Goal: Ask a question: Seek information or help from site administrators or community

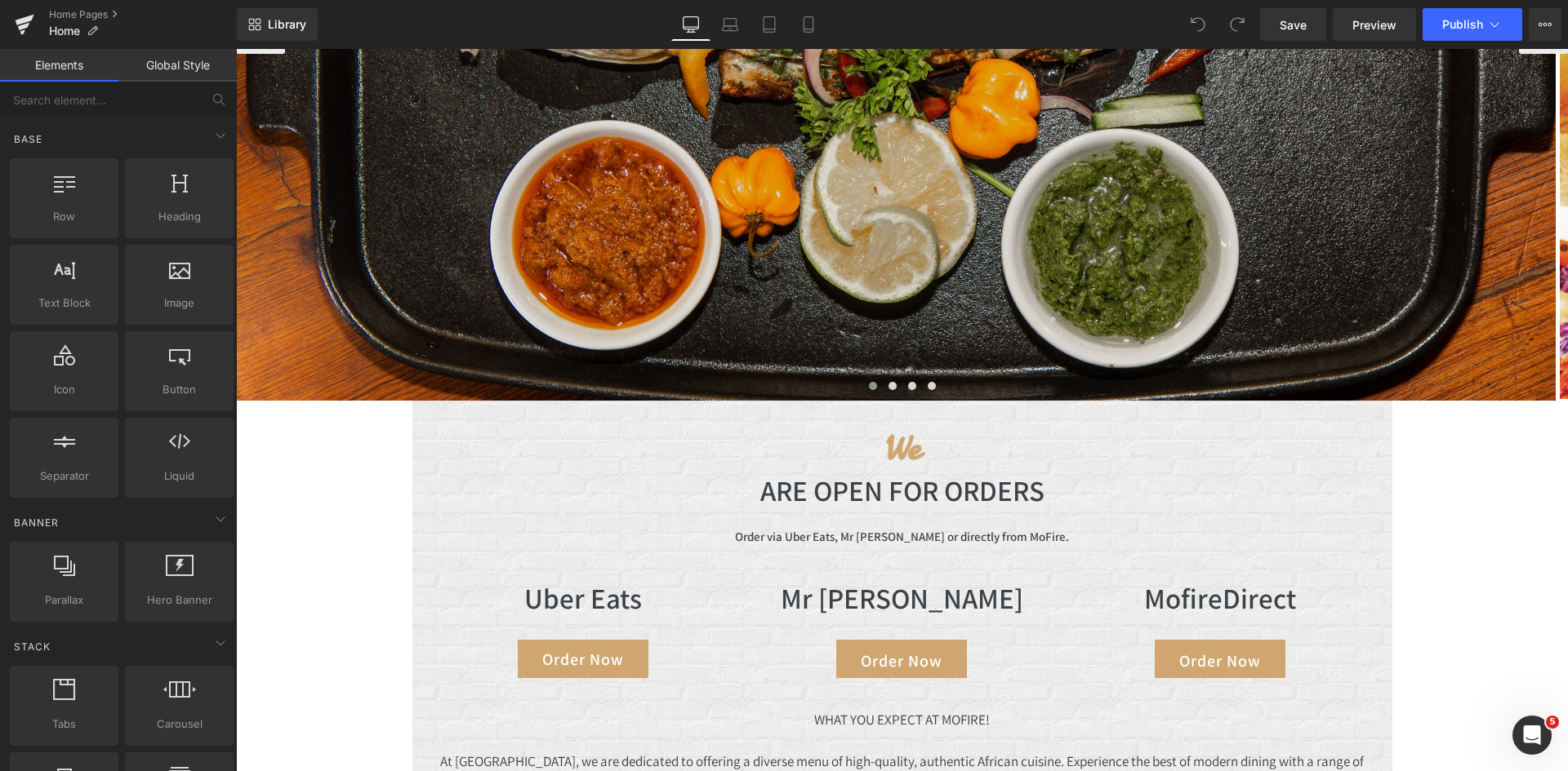
scroll to position [572, 0]
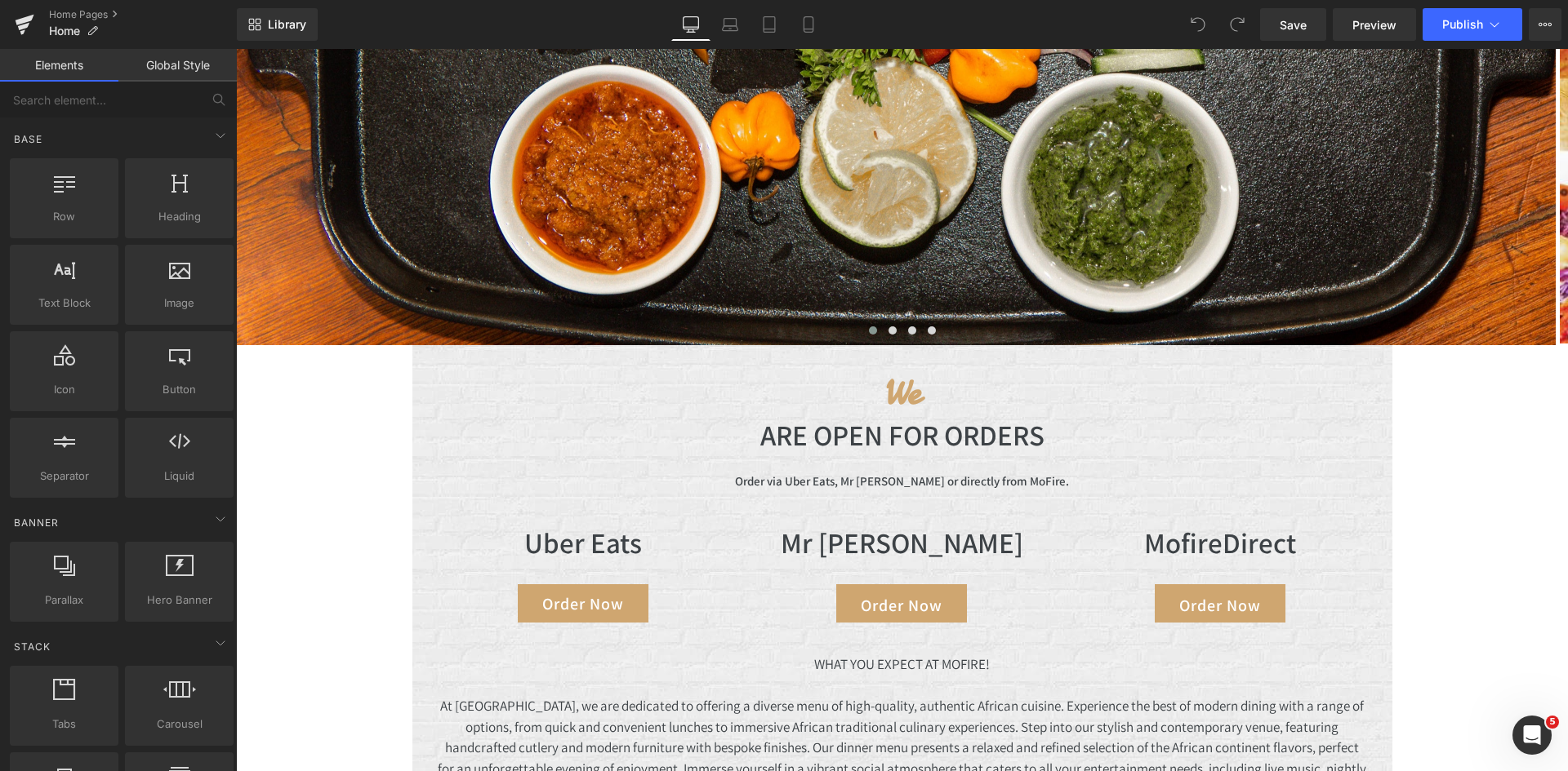
click at [321, 438] on div "Image Image Image Image ‹ › Carousel We Heading ARE OPEN FOR ORDERS Heading Ord…" at bounding box center [902, 625] width 1332 height 2094
click at [1519, 731] on icon "Open Intercom Messenger" at bounding box center [1530, 733] width 27 height 27
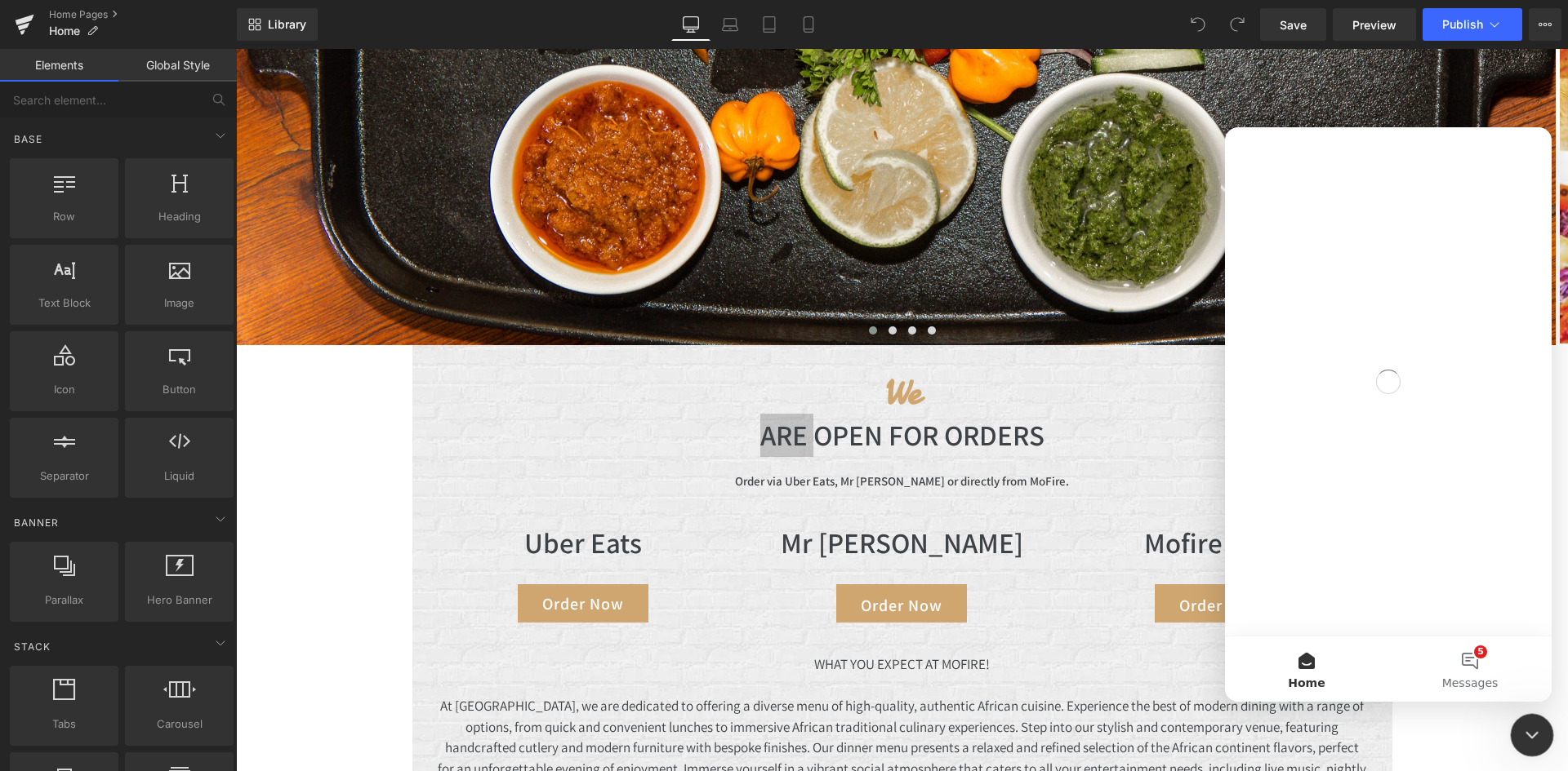
scroll to position [0, 0]
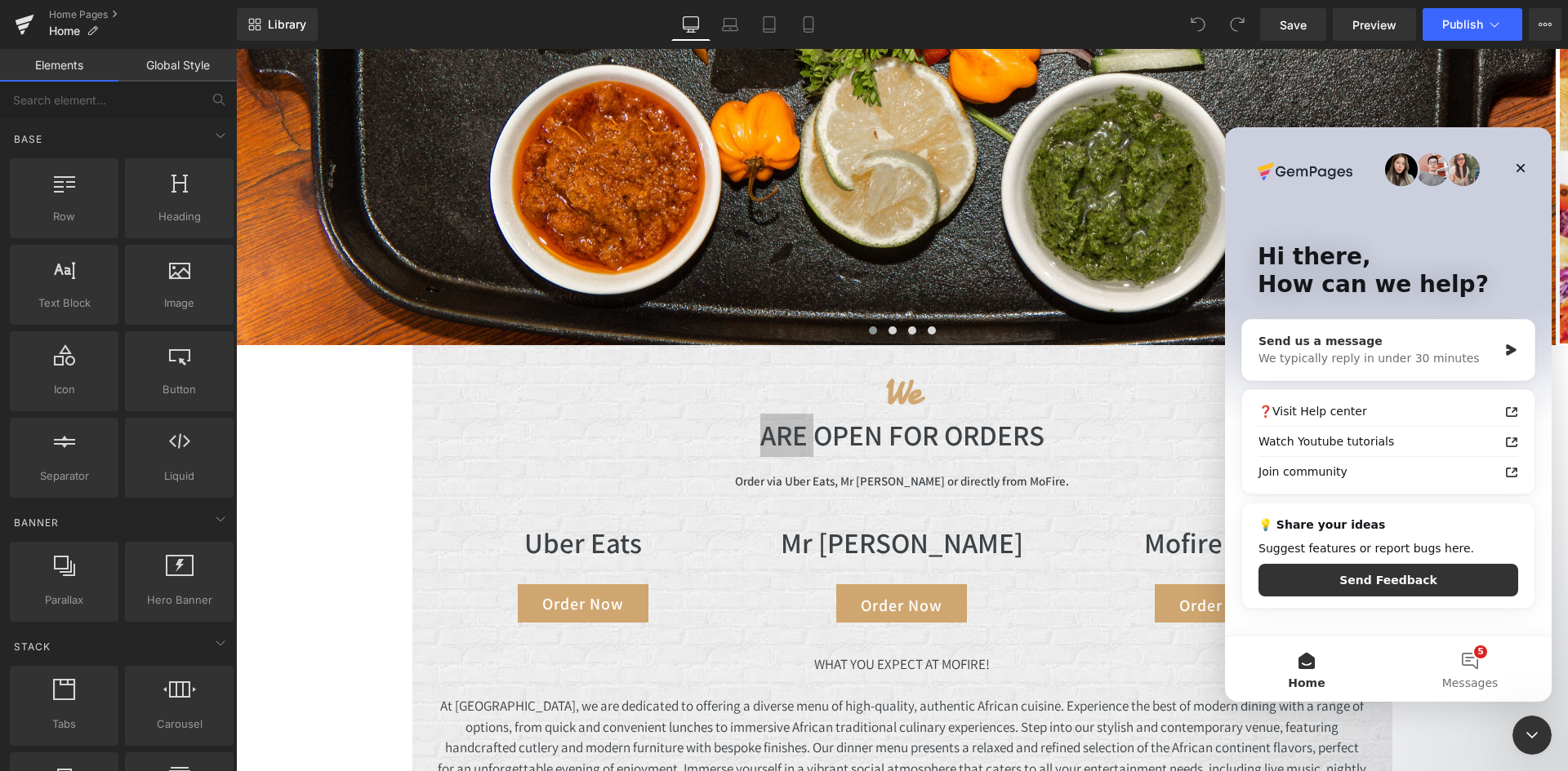
click at [1301, 337] on div "Send us a message" at bounding box center [1379, 342] width 240 height 17
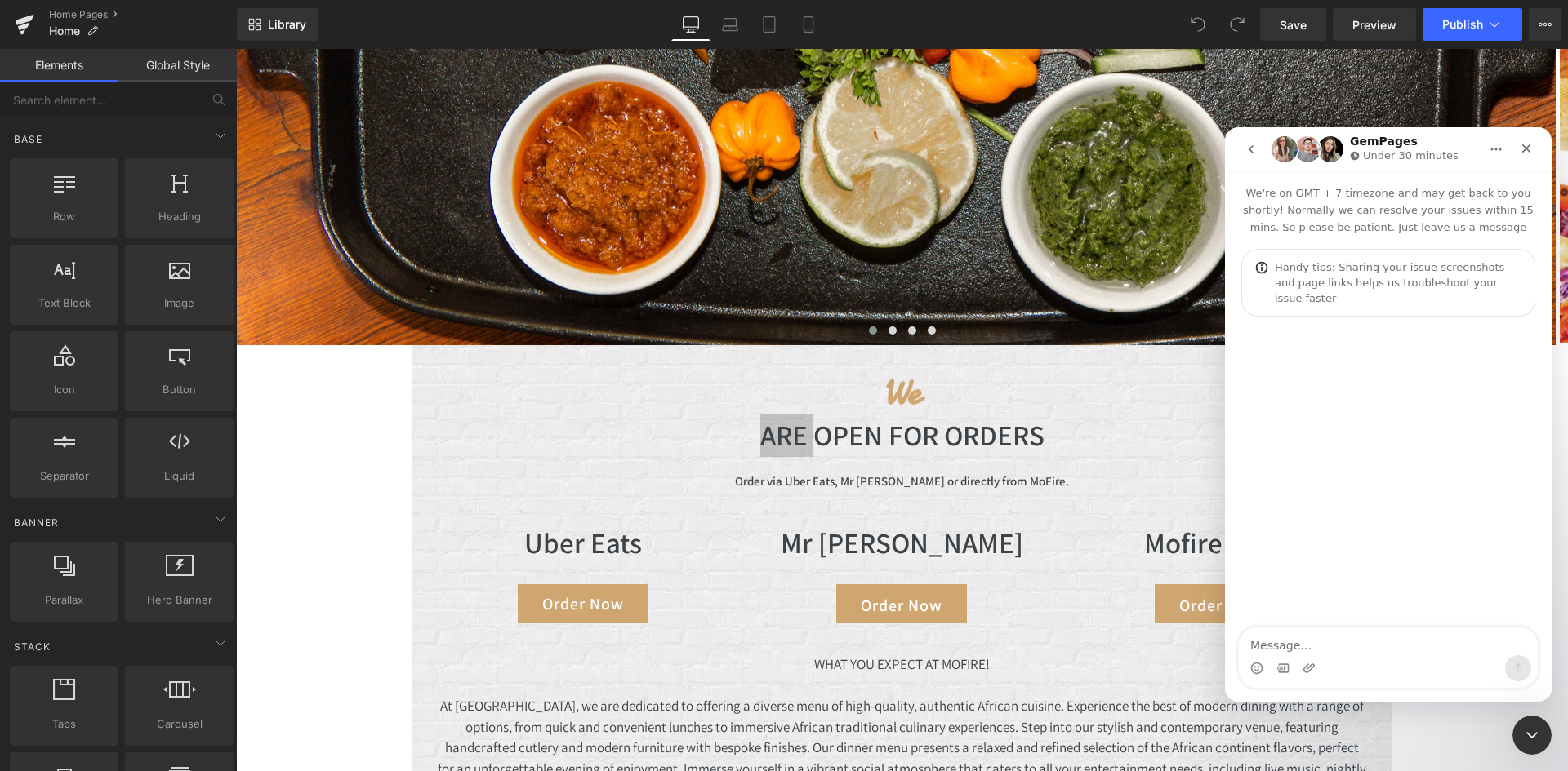
click at [1302, 640] on textarea "Message…" at bounding box center [1388, 641] width 299 height 28
type textarea "Hello I need help making my page background black"
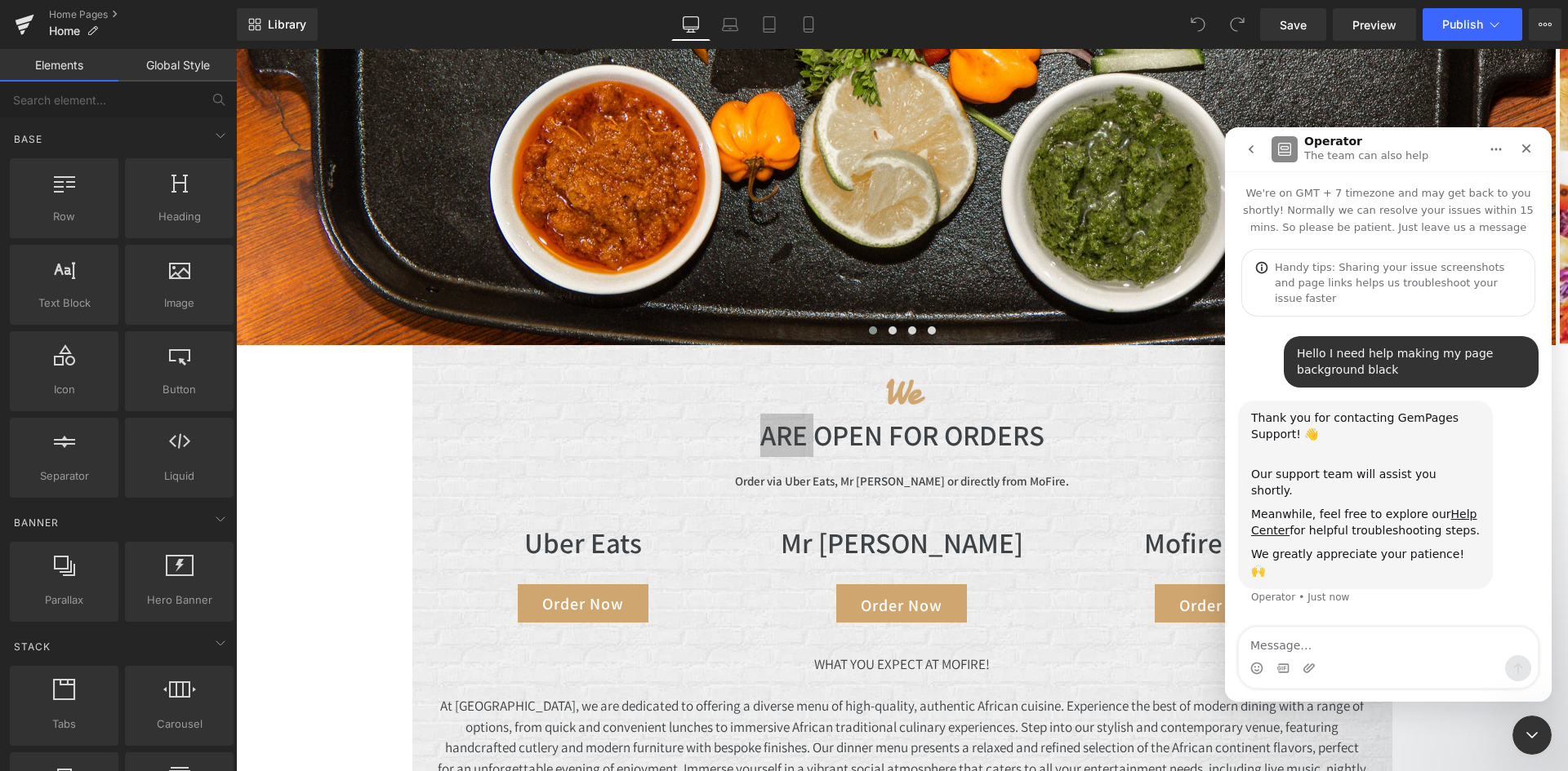
click at [0, 0] on div at bounding box center [0, 0] width 0 height 0
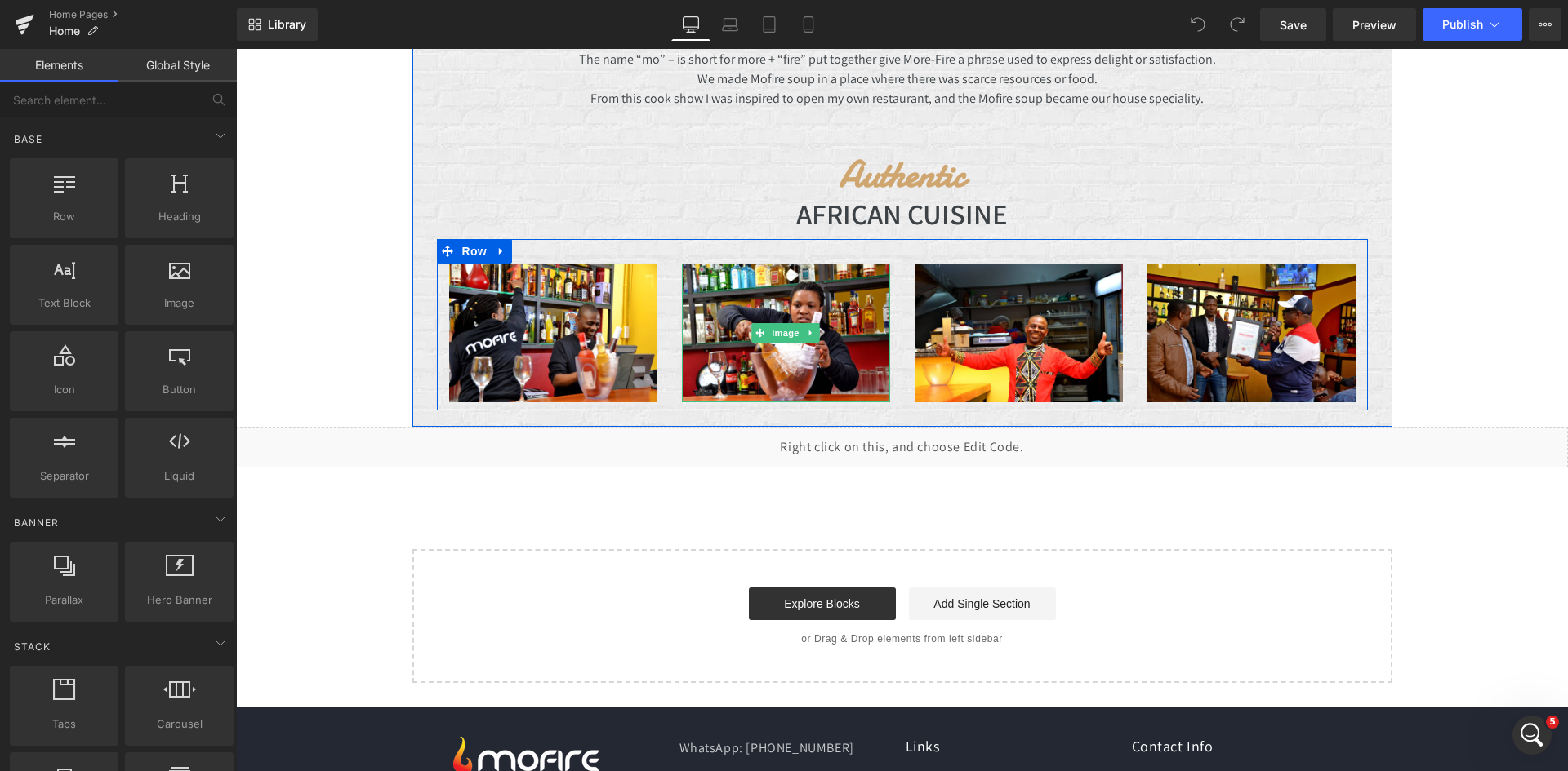
scroll to position [1563, 0]
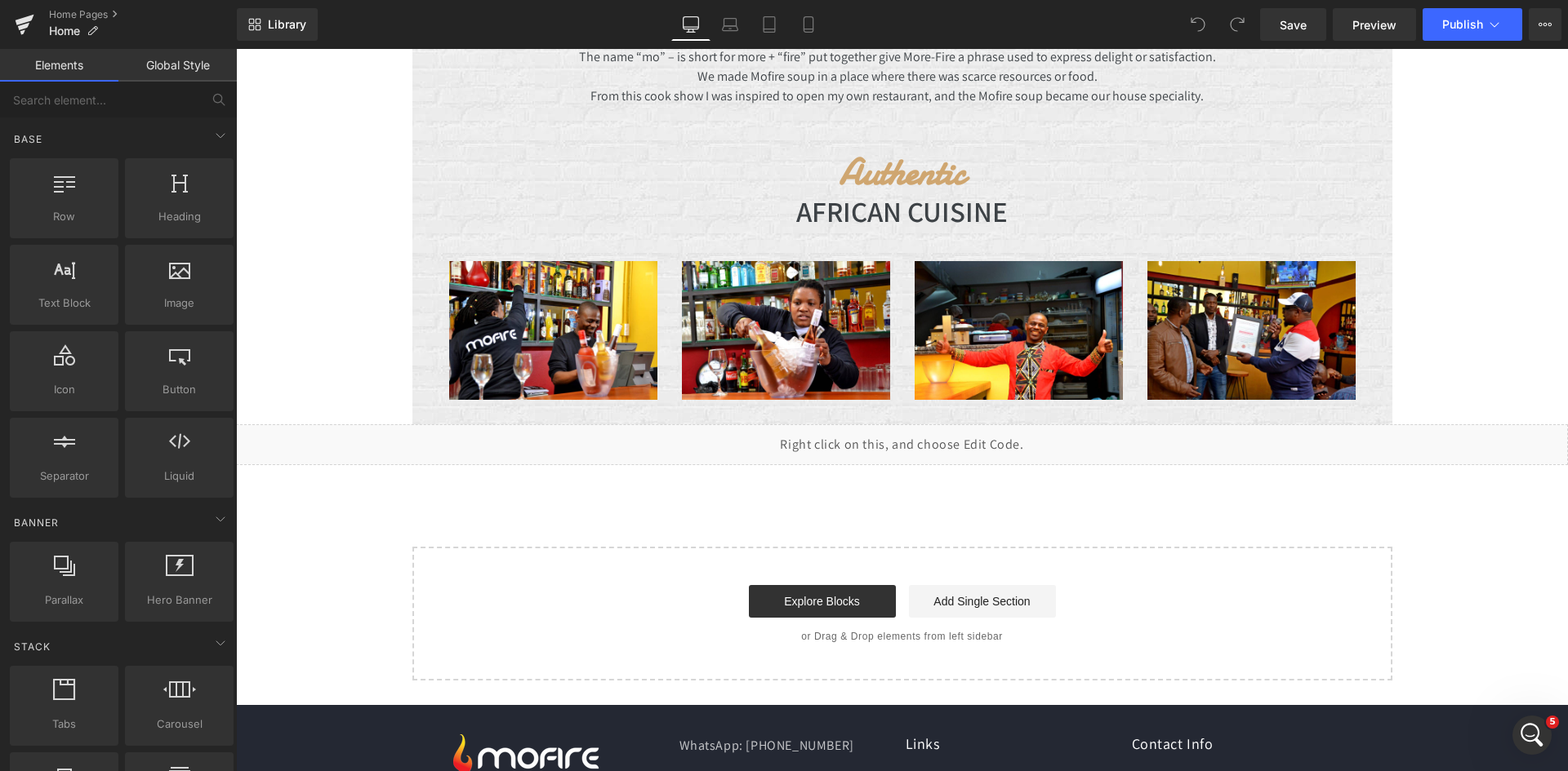
drag, startPoint x: 792, startPoint y: 496, endPoint x: 819, endPoint y: 481, distance: 30.9
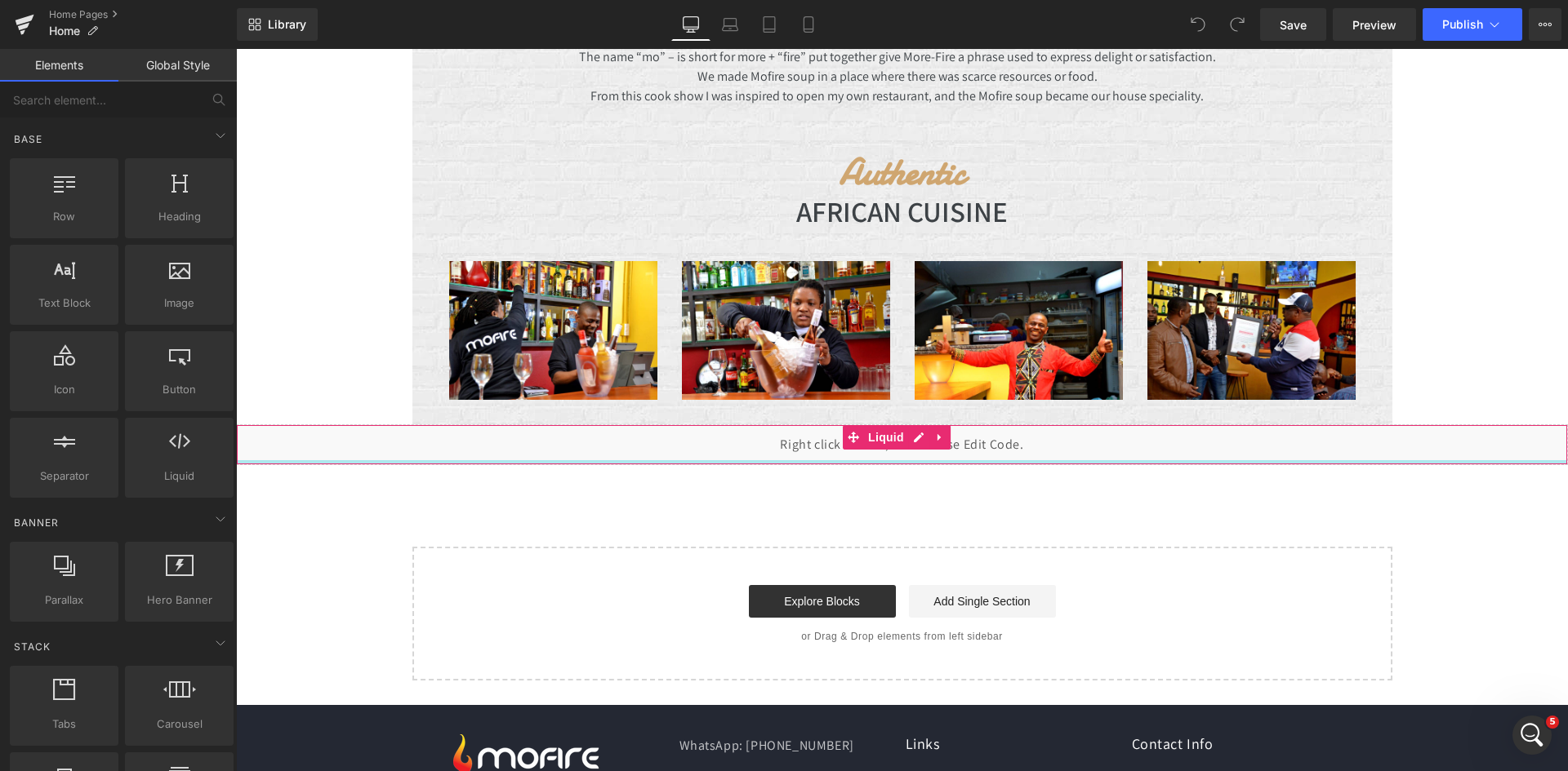
click at [1168, 460] on div at bounding box center [902, 462] width 1330 height 4
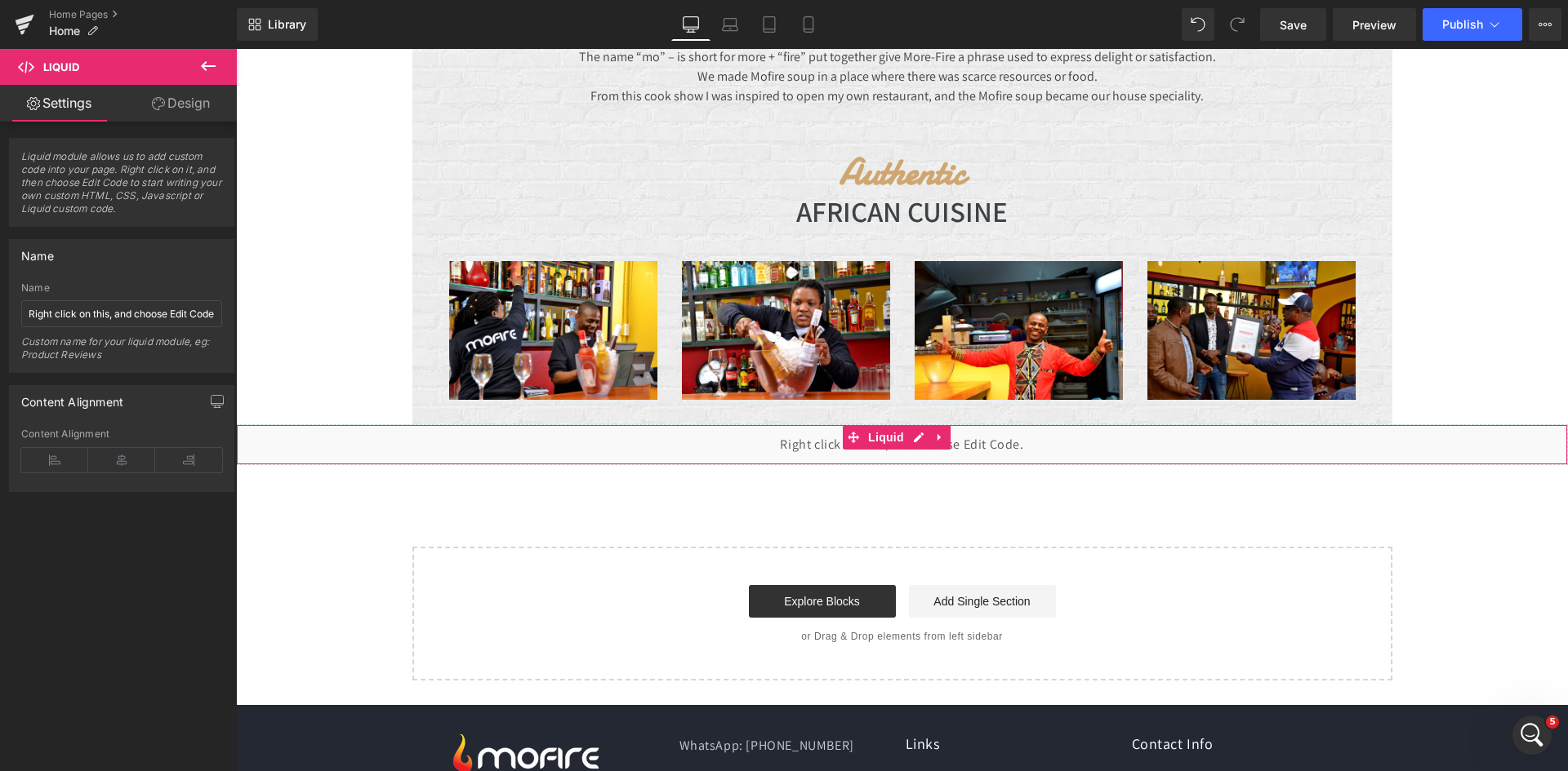
click at [1179, 460] on div at bounding box center [902, 462] width 1330 height 4
click at [940, 439] on icon at bounding box center [939, 437] width 3 height 8
click at [950, 439] on icon at bounding box center [951, 437] width 12 height 13
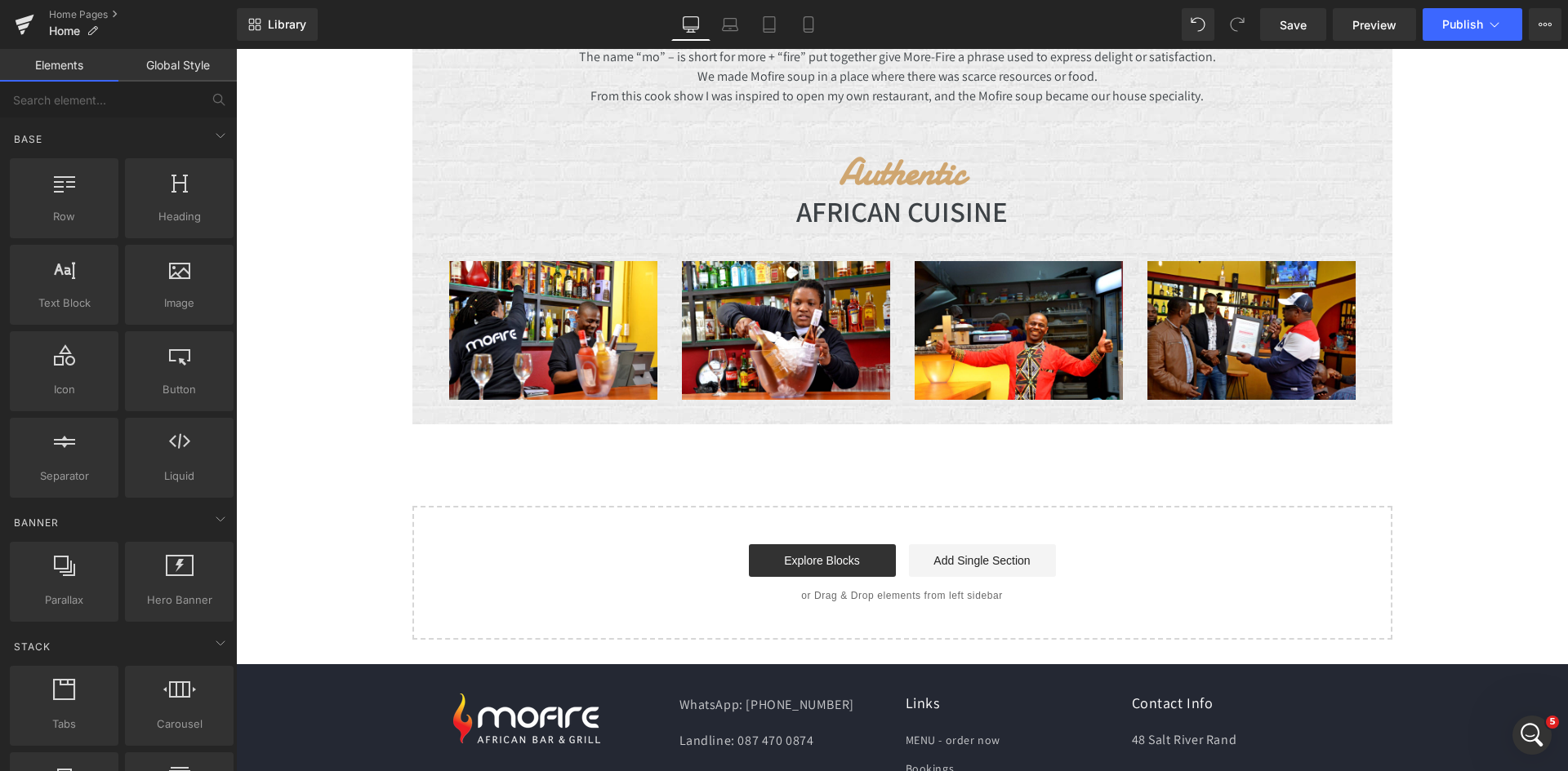
click at [1320, 563] on div "Explore Blocks Add Single Section" at bounding box center [903, 560] width 928 height 33
click at [414, 583] on div "Start building your page Explore Blocks Add Single Section or Drag & Drop eleme…" at bounding box center [902, 573] width 977 height 131
click at [480, 553] on div "Explore Blocks Add Single Section" at bounding box center [903, 560] width 928 height 33
drag, startPoint x: 1108, startPoint y: 595, endPoint x: 1127, endPoint y: 503, distance: 93.9
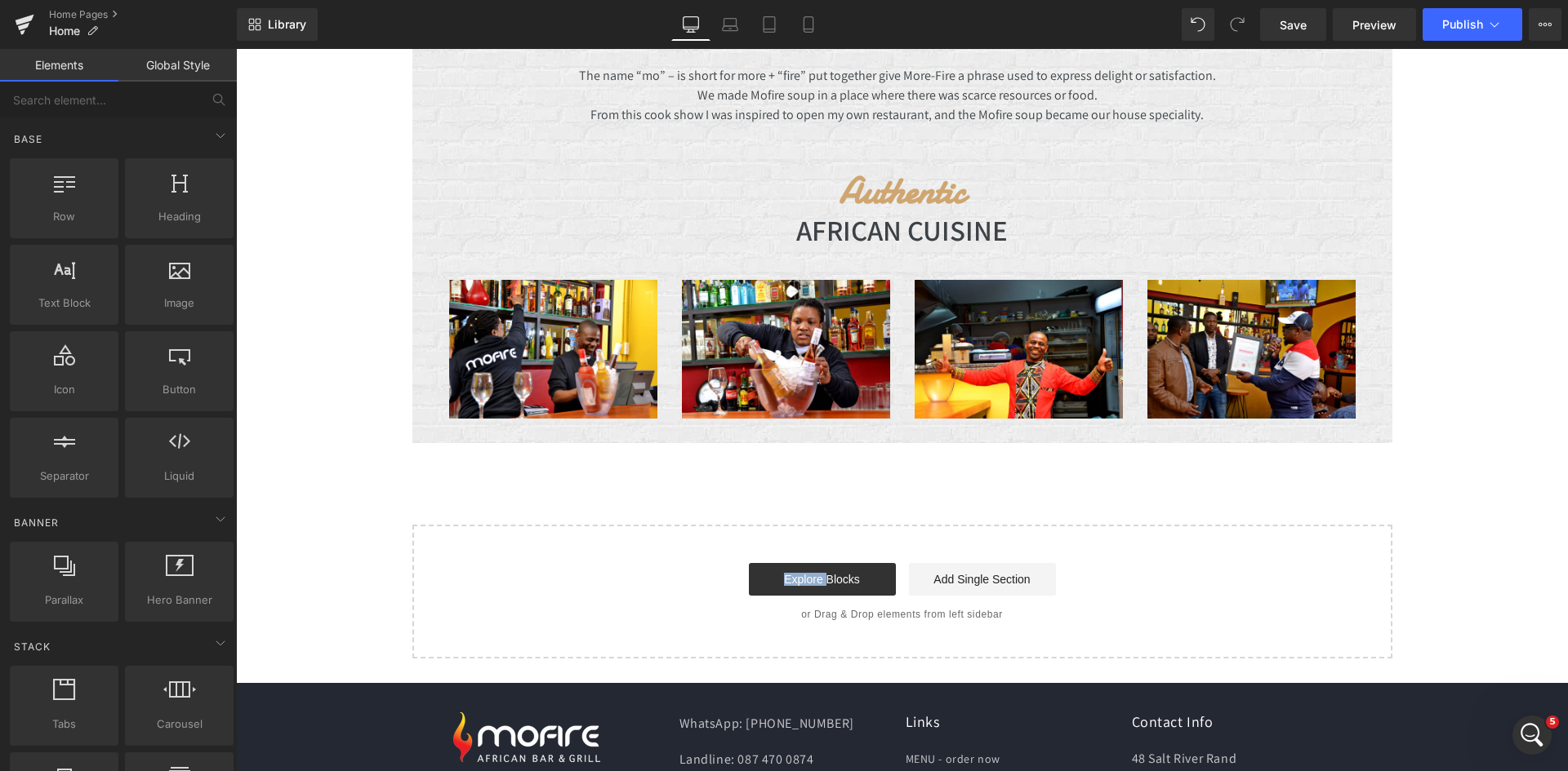
scroll to position [1441, 0]
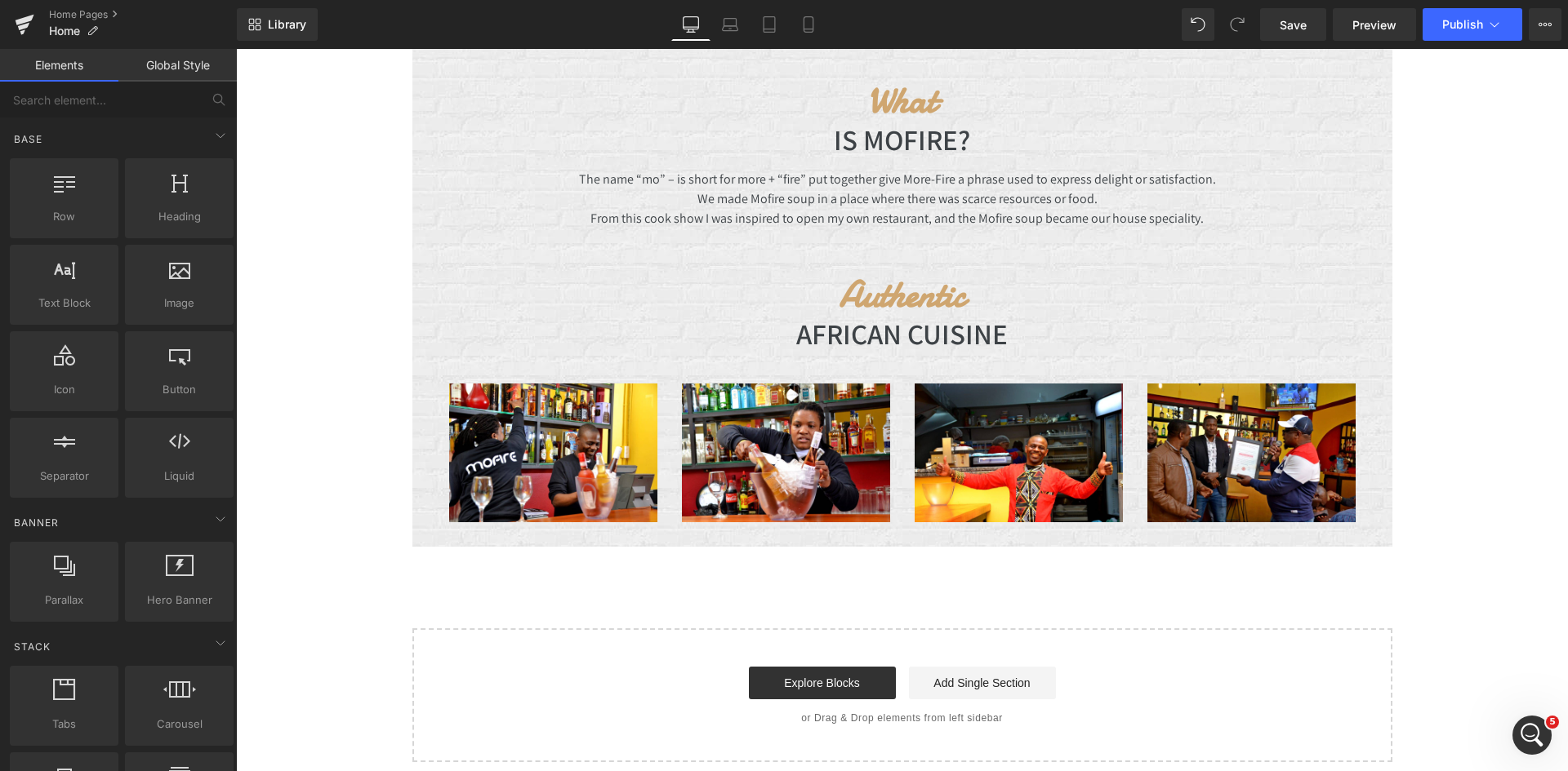
click at [1302, 28] on span "Save" at bounding box center [1293, 25] width 27 height 17
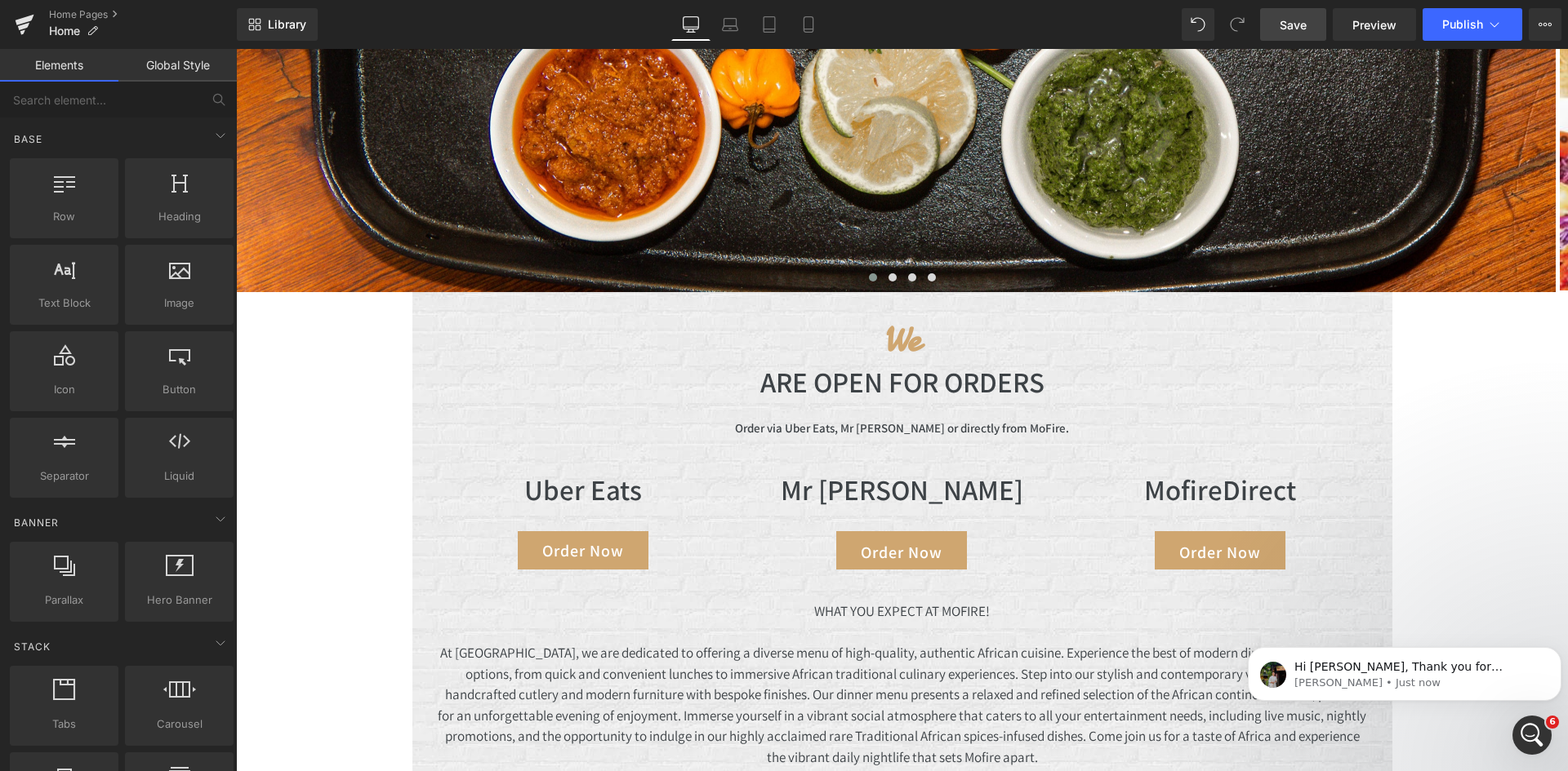
scroll to position [951, 0]
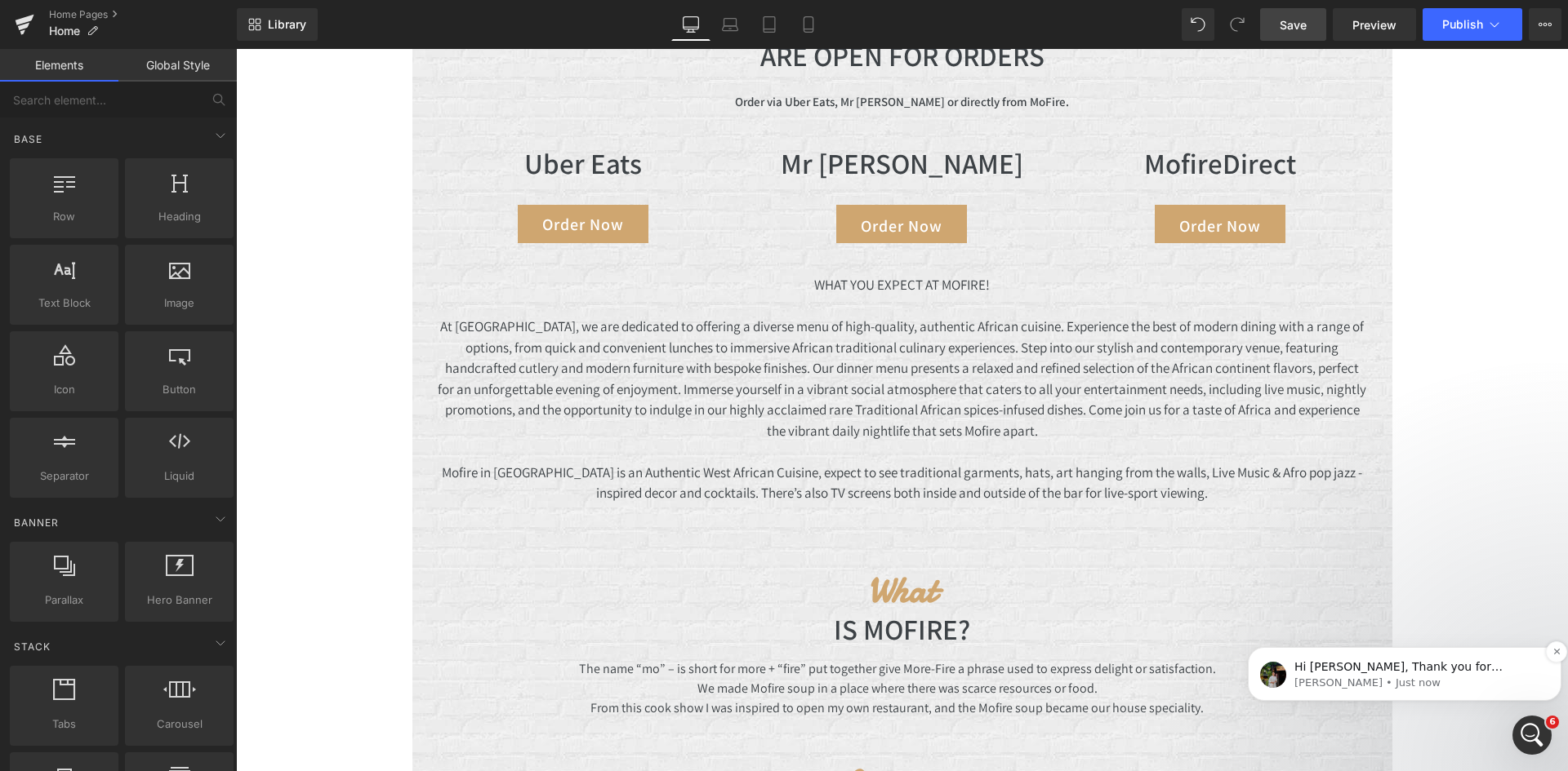
click at [1485, 677] on p "[PERSON_NAME] • Just now" at bounding box center [1418, 683] width 246 height 15
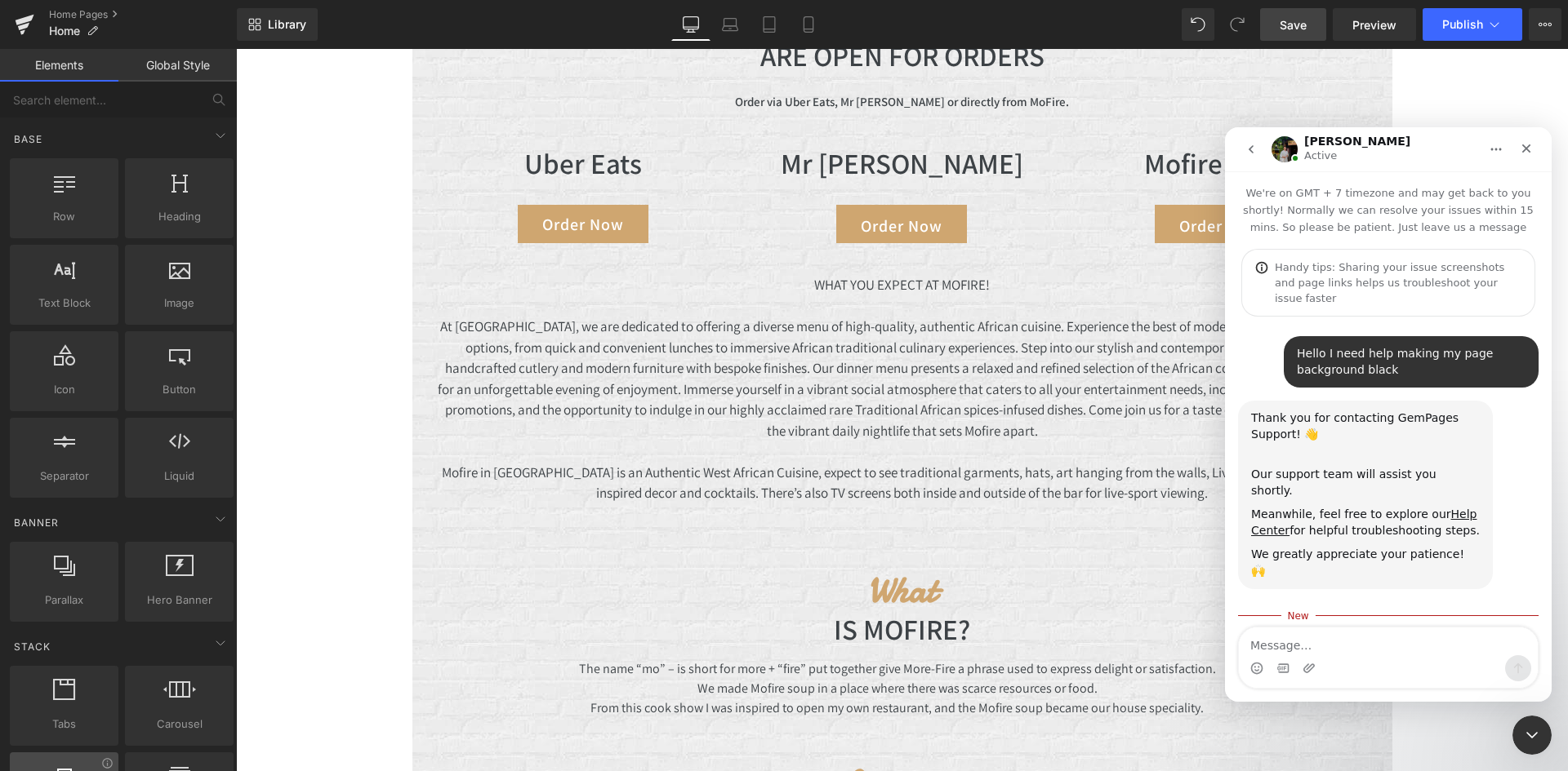
scroll to position [3, 0]
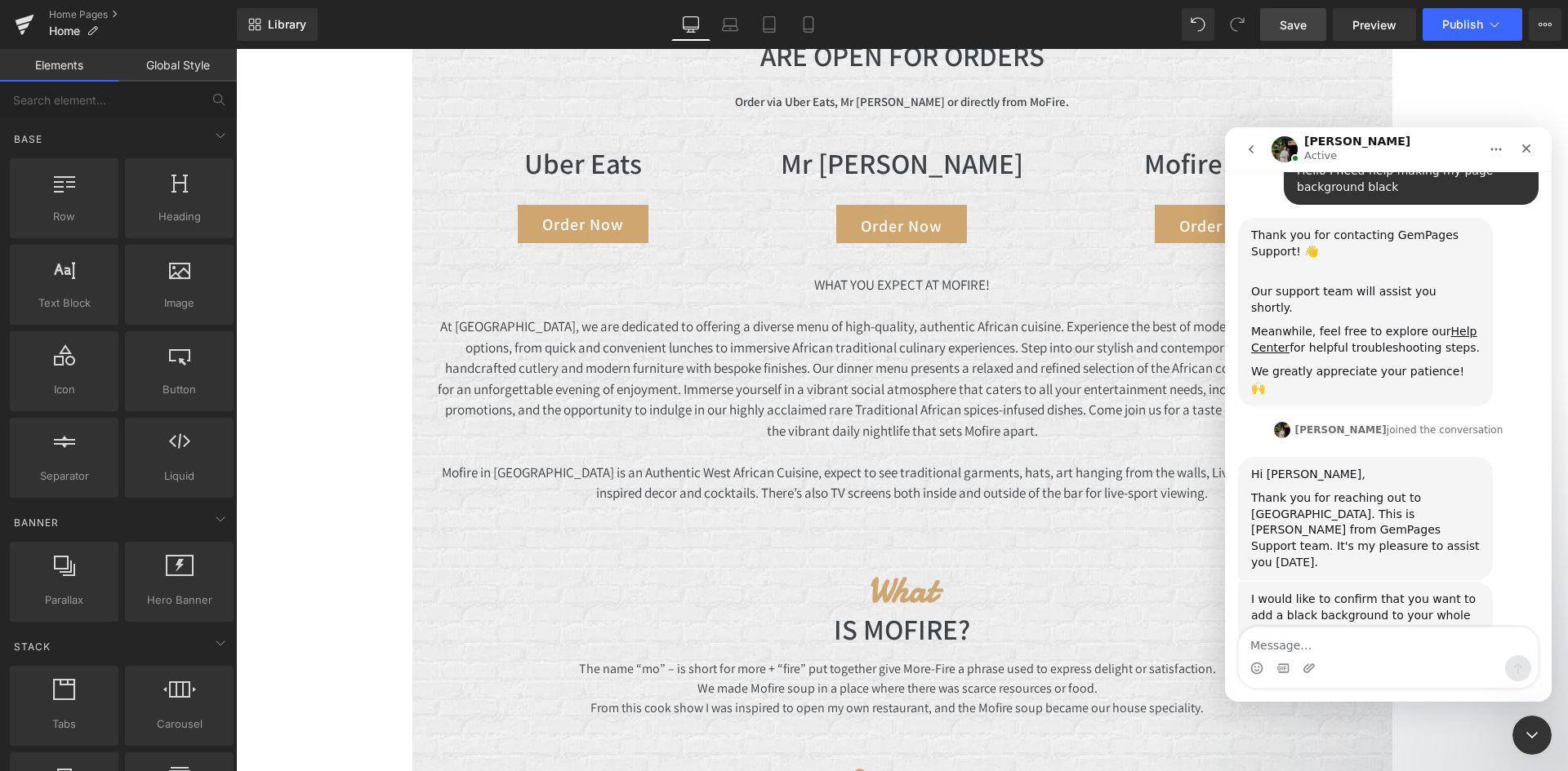
drag, startPoint x: 388, startPoint y: 504, endPoint x: 623, endPoint y: 554, distance: 240.3
click at [623, 554] on div at bounding box center [784, 361] width 1568 height 722
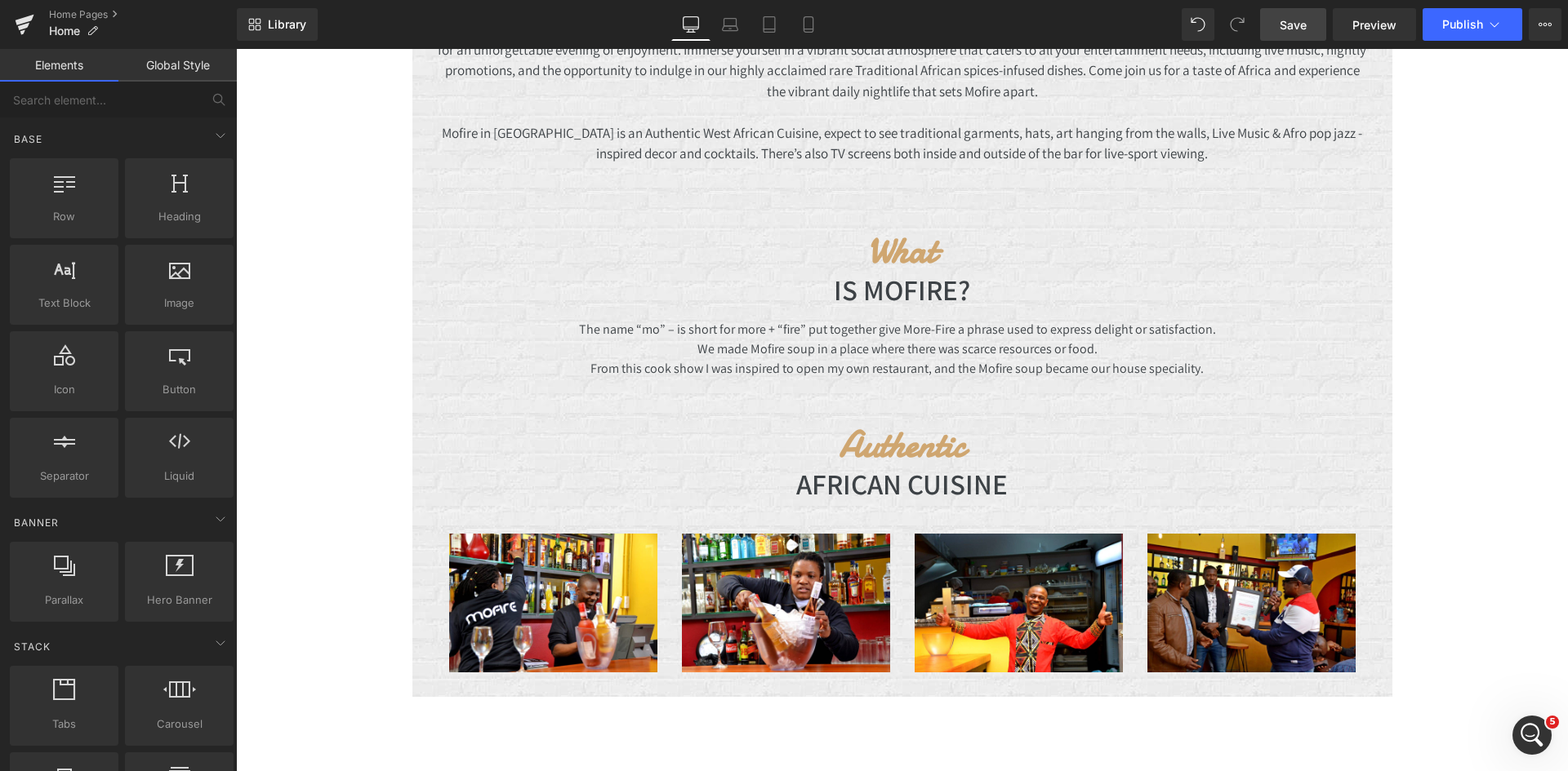
scroll to position [1277, 0]
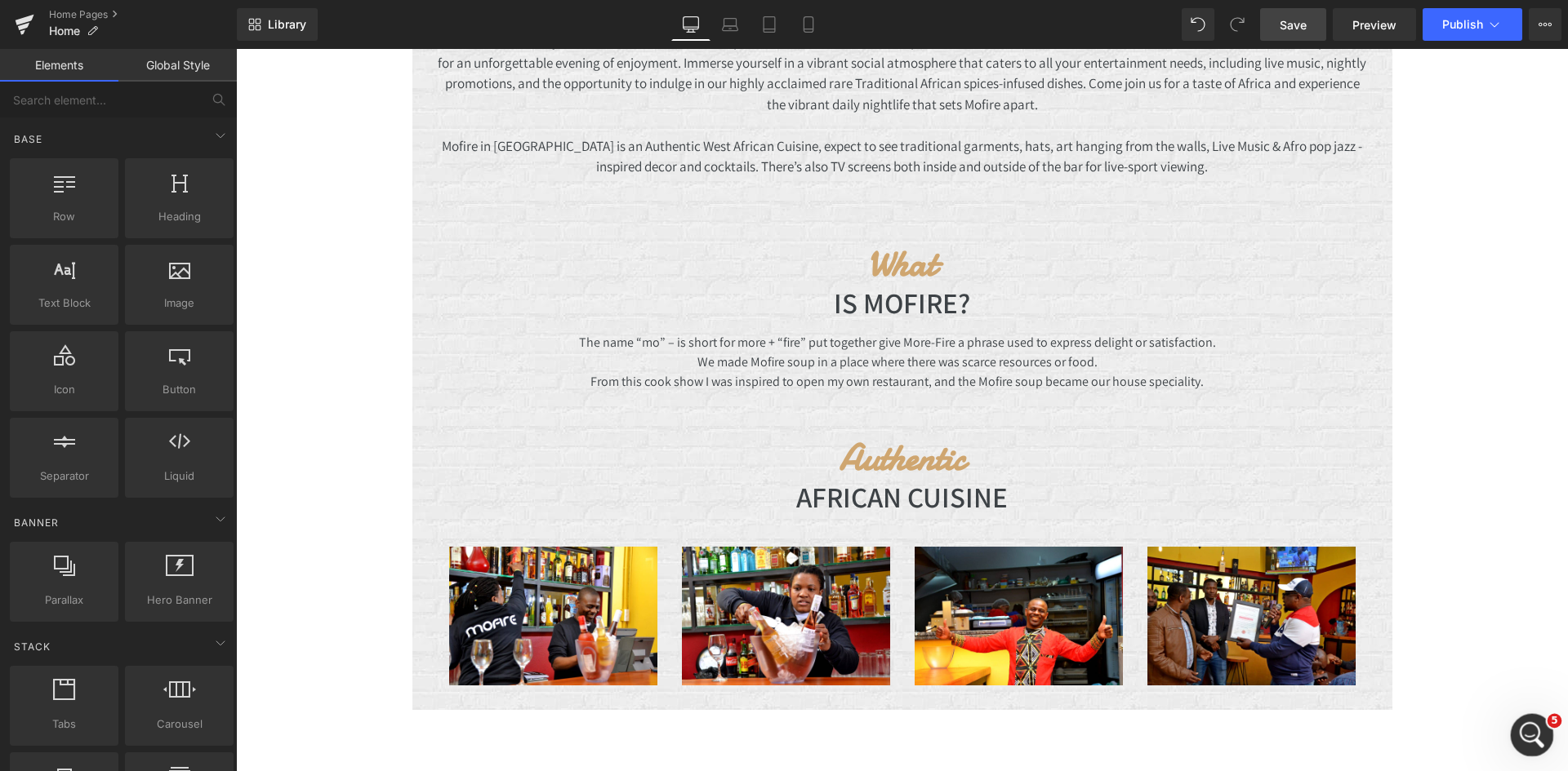
click at [1521, 728] on icon "Open Intercom Messenger" at bounding box center [1530, 733] width 27 height 27
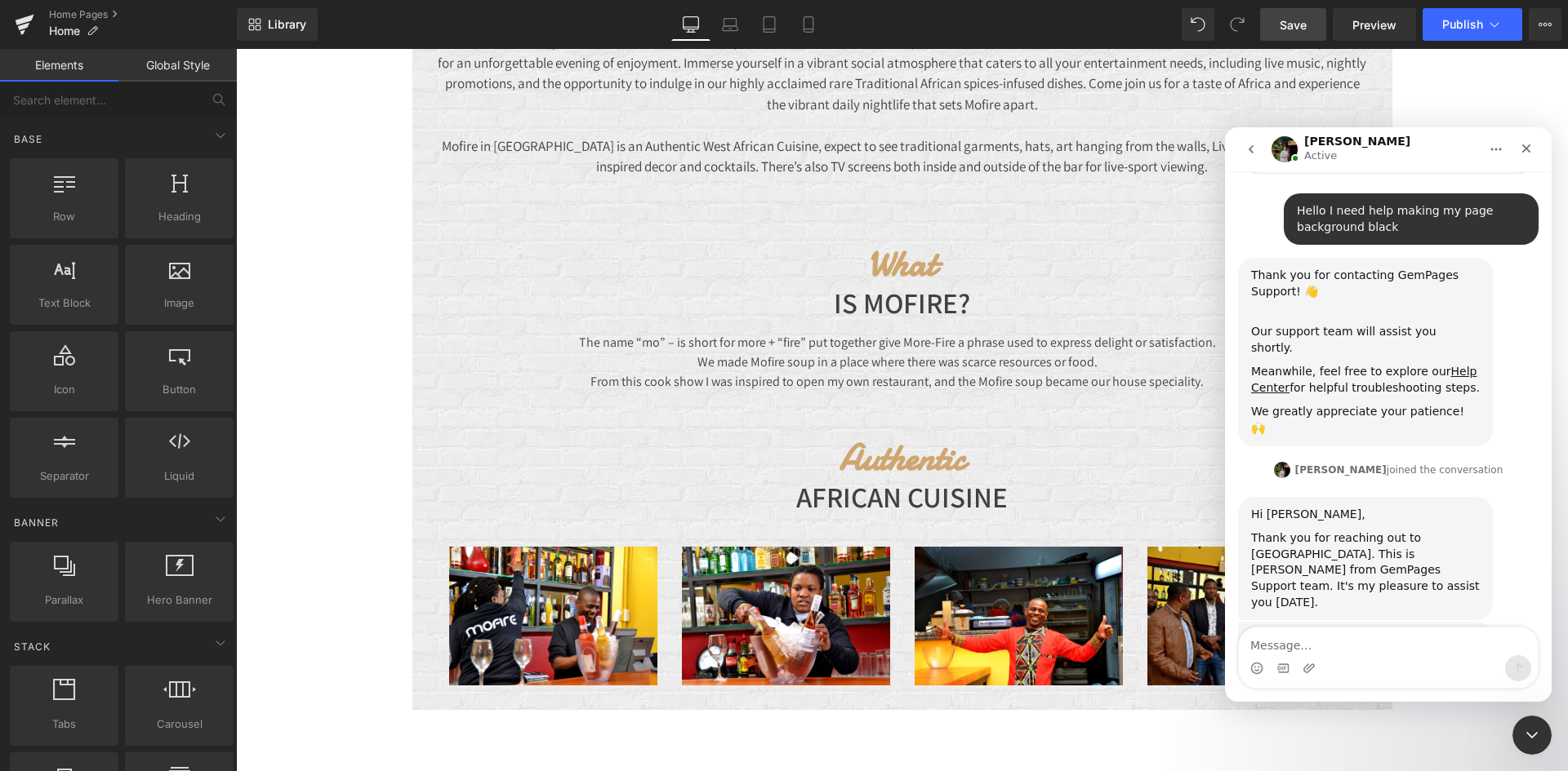
scroll to position [160, 0]
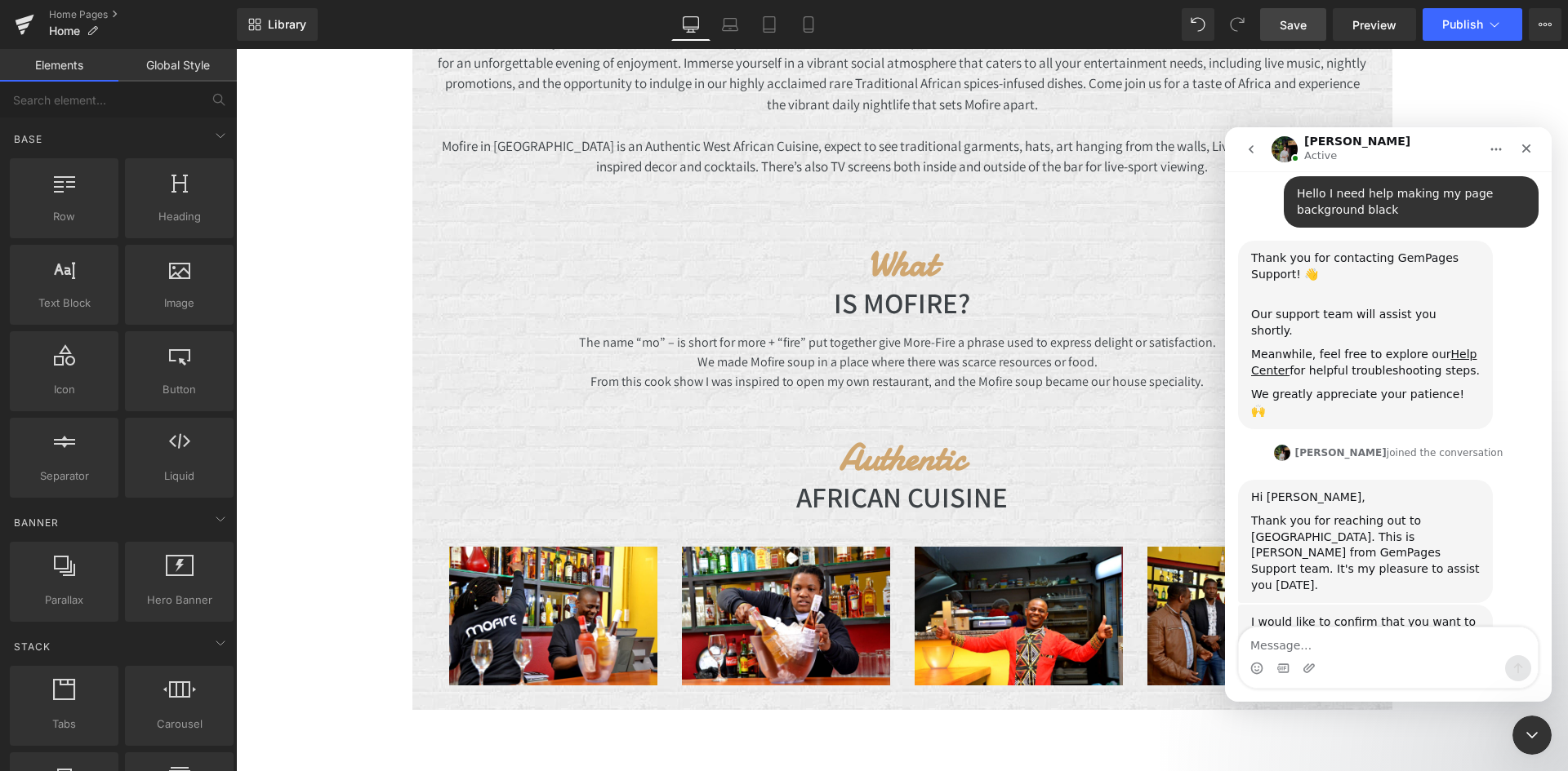
click at [1286, 645] on textarea "Message…" at bounding box center [1388, 641] width 299 height 28
click at [1368, 647] on textarea "So no I want my backgrounf to expand" at bounding box center [1388, 641] width 299 height 28
click at [1487, 651] on textarea "So no I want my background to expand" at bounding box center [1388, 641] width 299 height 28
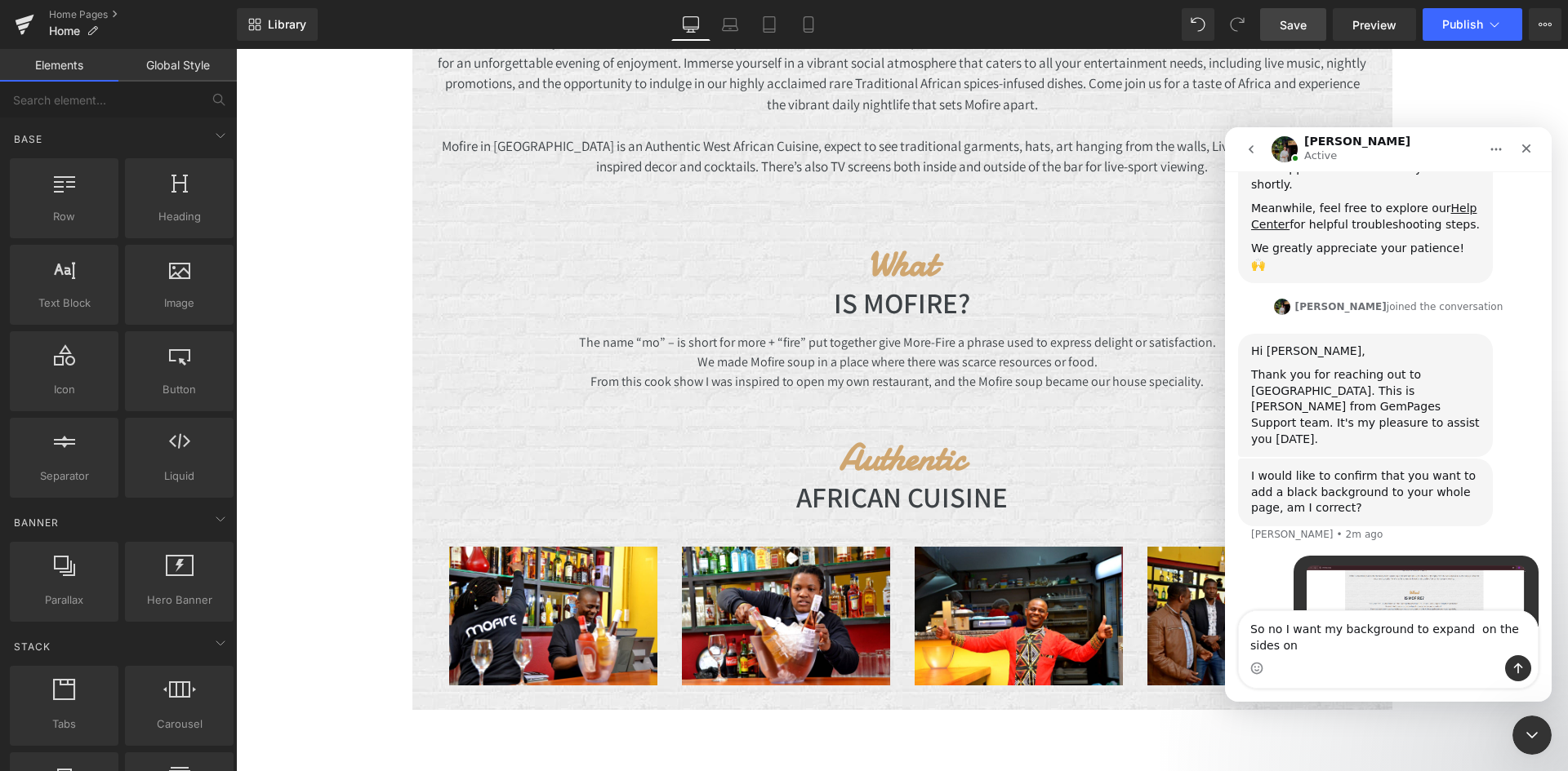
scroll to position [322, 0]
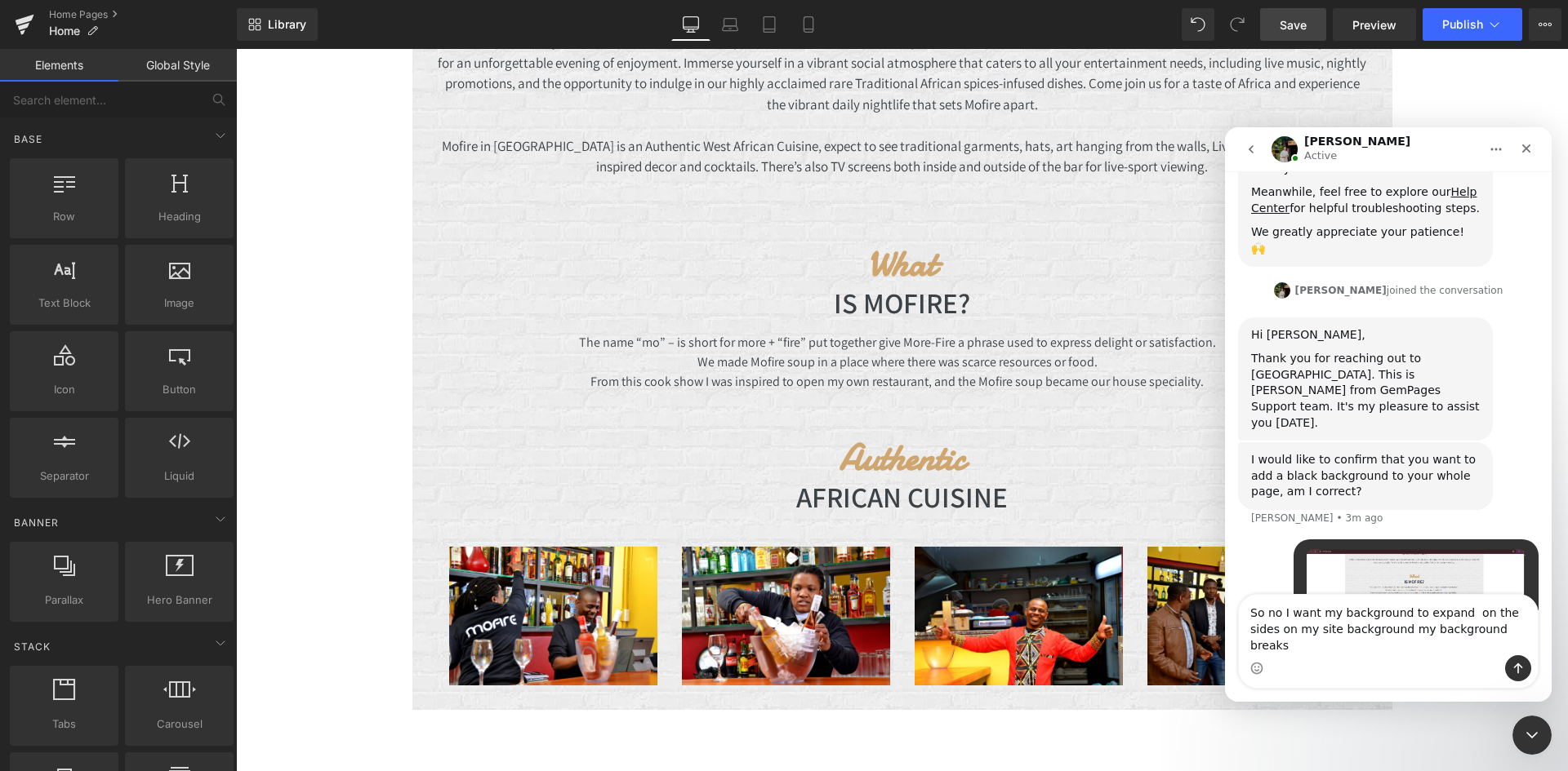
type textarea "So no I want my background to expand on the sides on my site background my back…"
click at [1532, 671] on div "Intercom messenger" at bounding box center [1388, 668] width 299 height 26
click at [1523, 665] on icon "Send a message…" at bounding box center [1519, 669] width 13 height 13
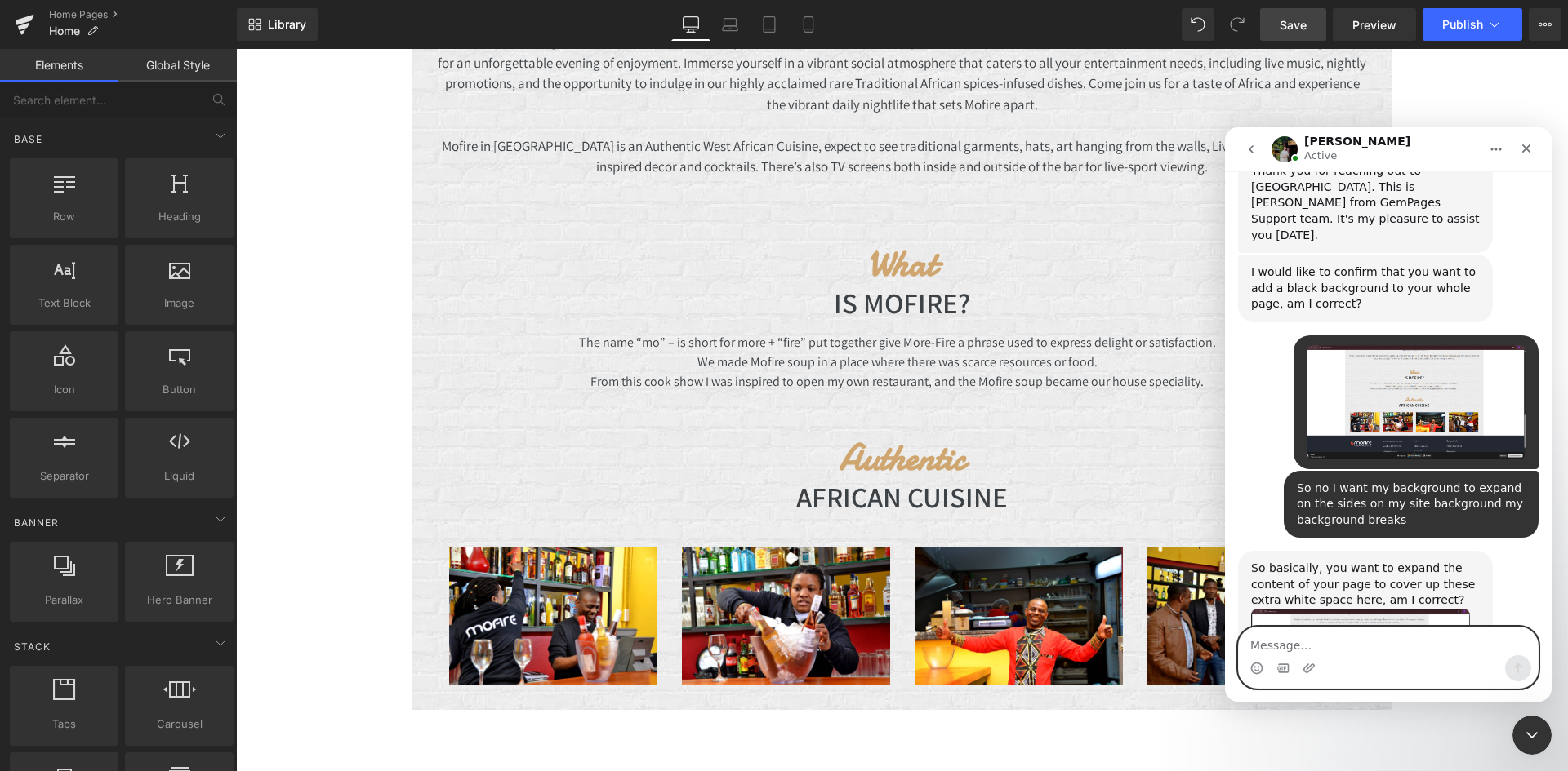
scroll to position [555, 0]
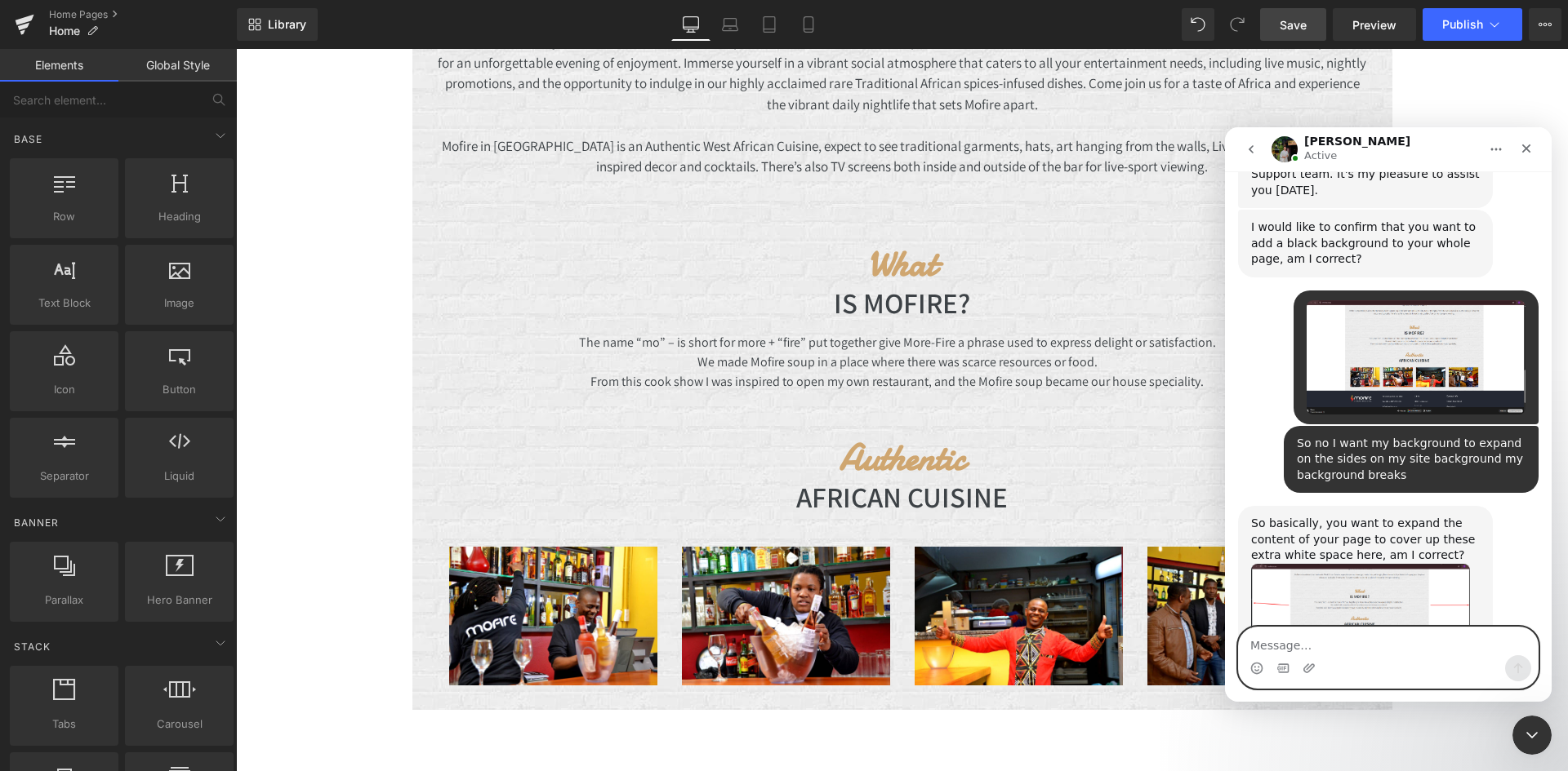
click at [1360, 640] on textarea "Message…" at bounding box center [1388, 641] width 299 height 28
type textarea "yes"
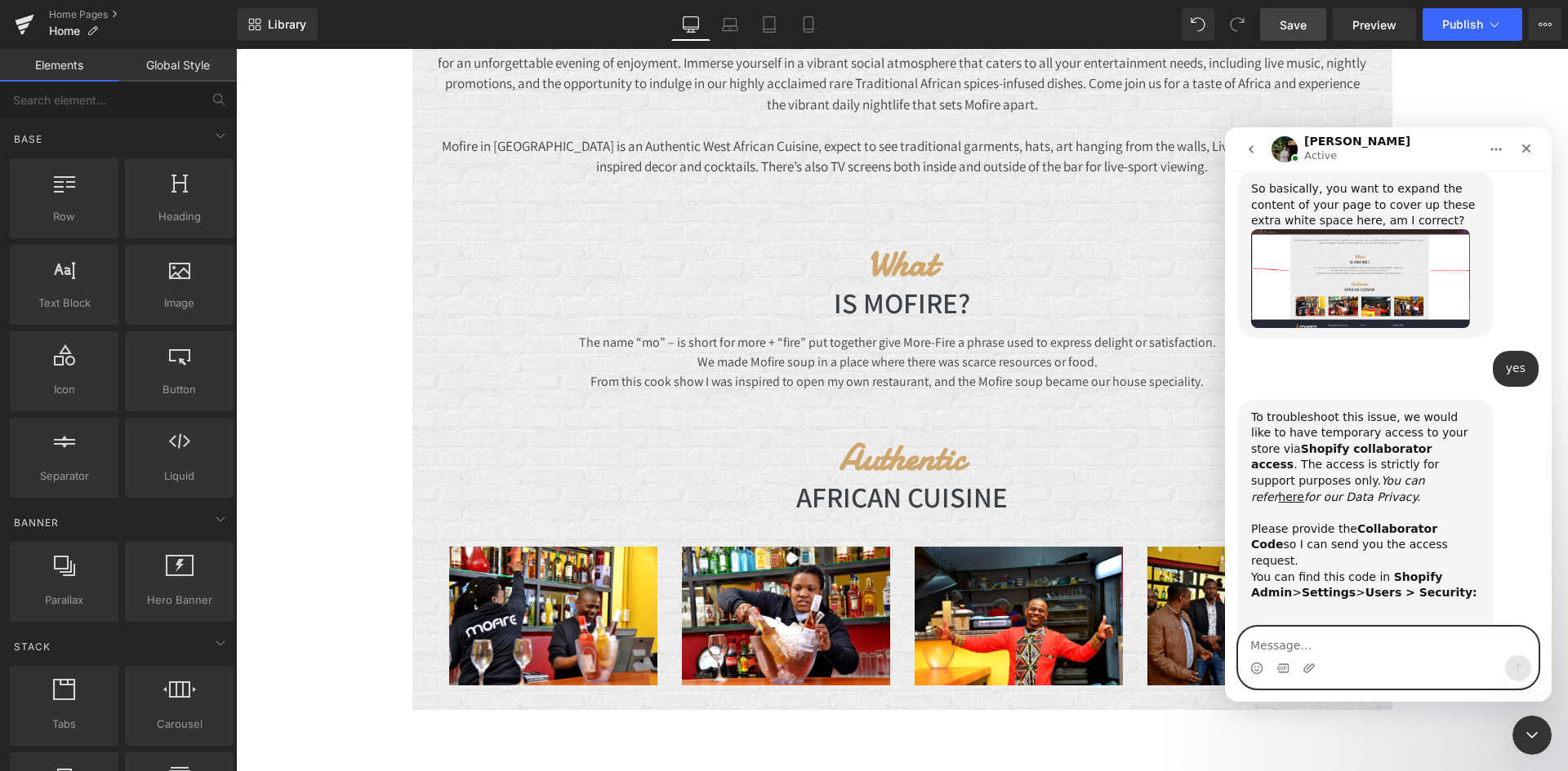
scroll to position [906, 0]
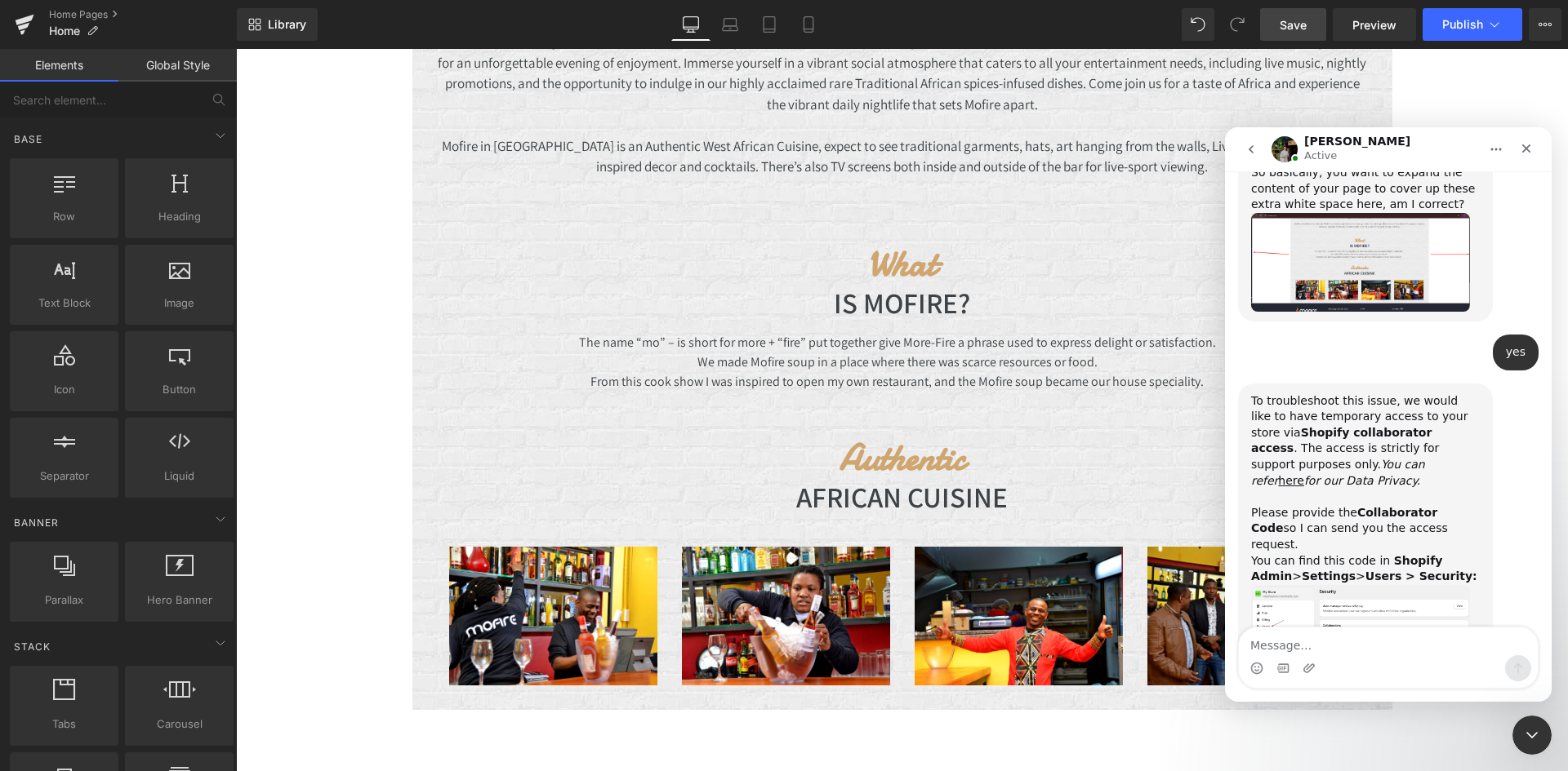
click at [1395, 585] on img "Jeremy says…" at bounding box center [1360, 628] width 219 height 86
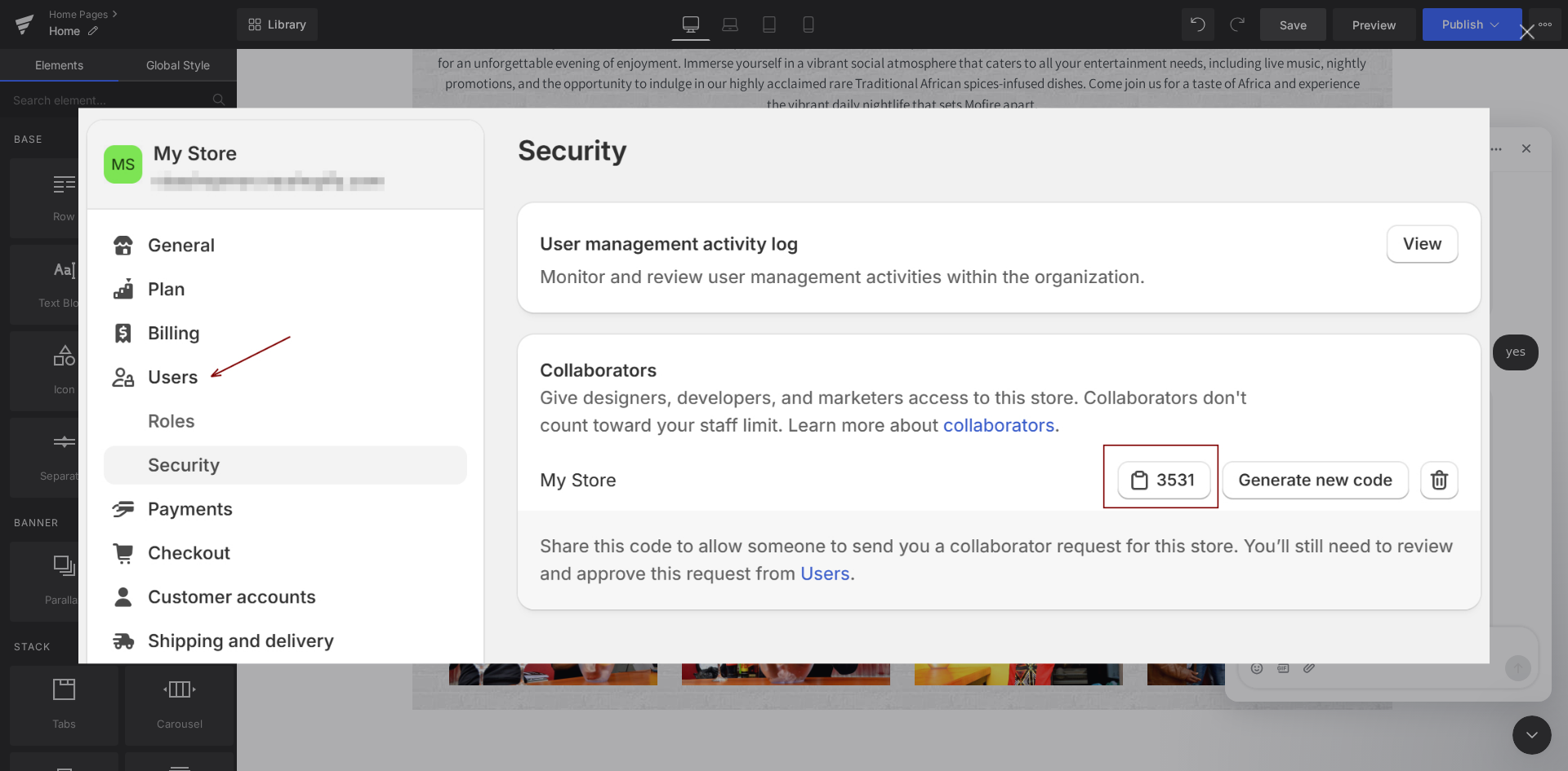
scroll to position [0, 0]
click at [1533, 86] on div "Intercom messenger" at bounding box center [784, 385] width 1568 height 771
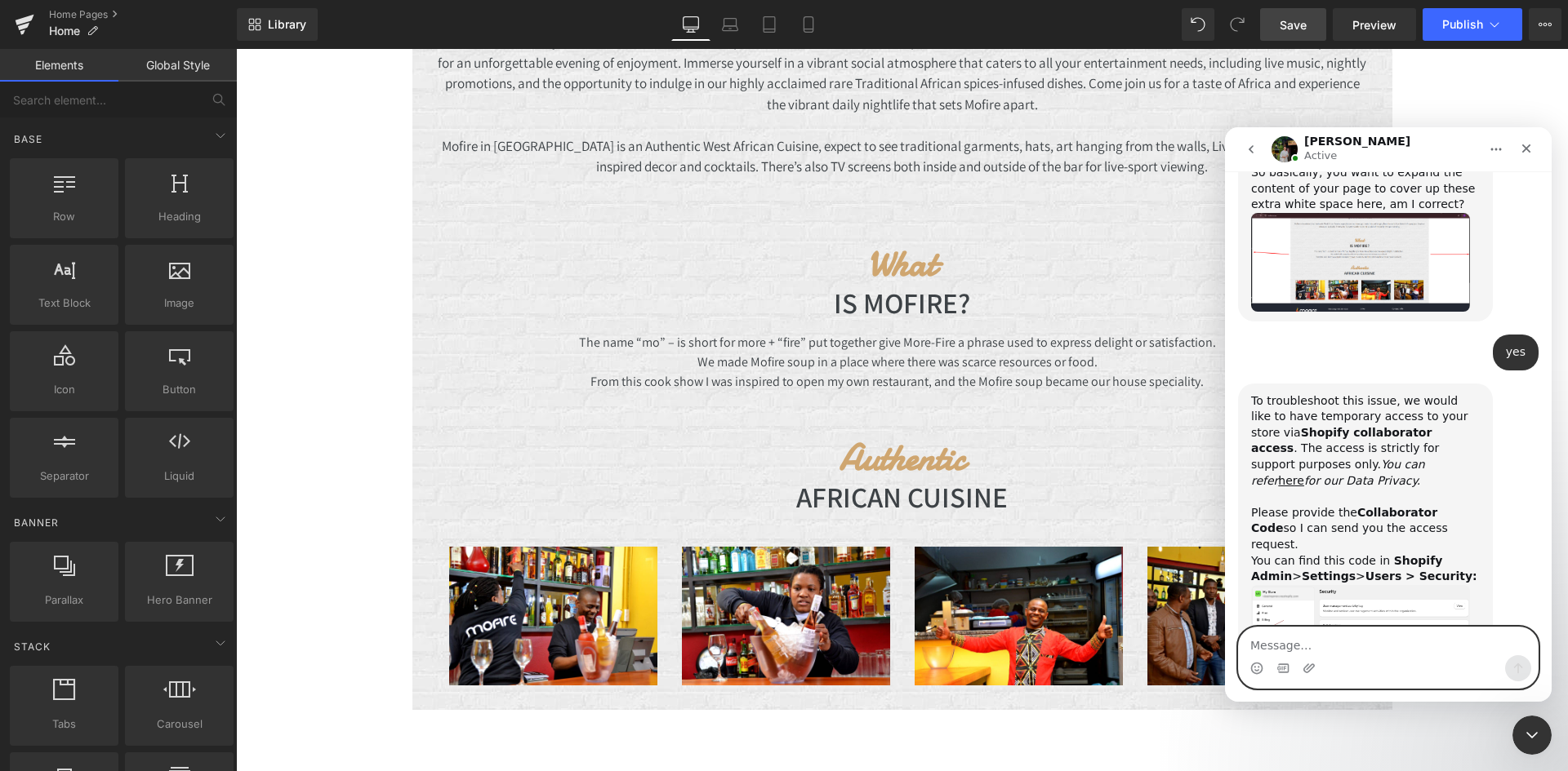
click at [1293, 643] on textarea "Message…" at bounding box center [1388, 641] width 299 height 28
type textarea "O"
type textarea "p"
click at [1261, 647] on textarea "Message…" at bounding box center [1388, 641] width 299 height 28
